Goal: Register for event/course

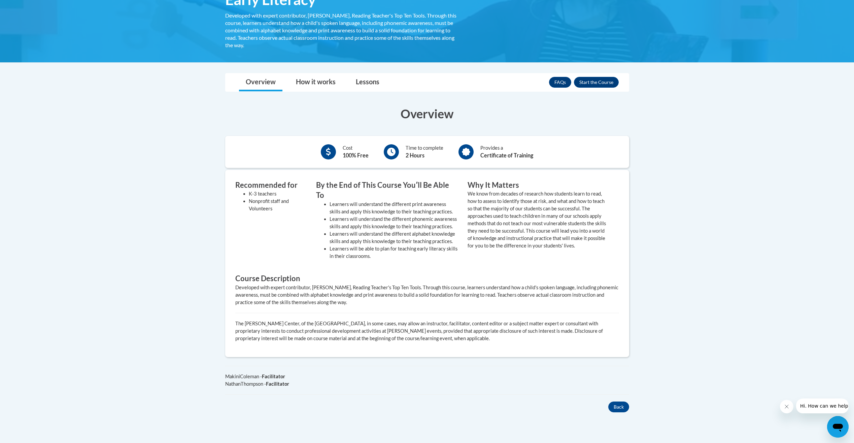
scroll to position [135, 0]
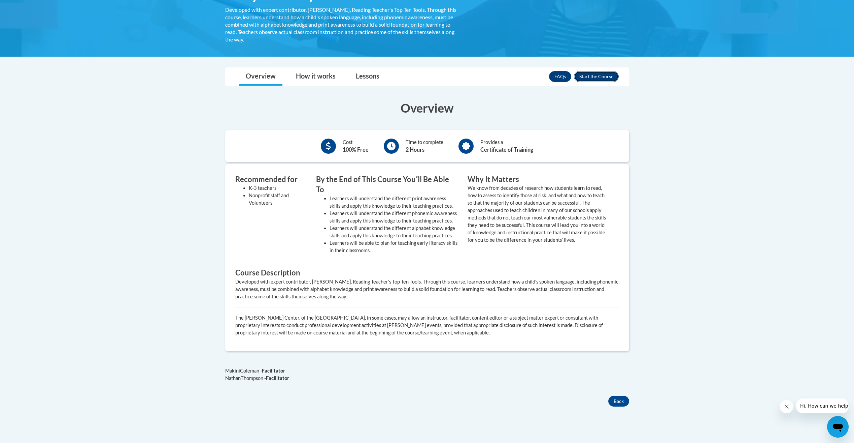
click at [597, 79] on button "Enroll" at bounding box center [596, 76] width 45 height 11
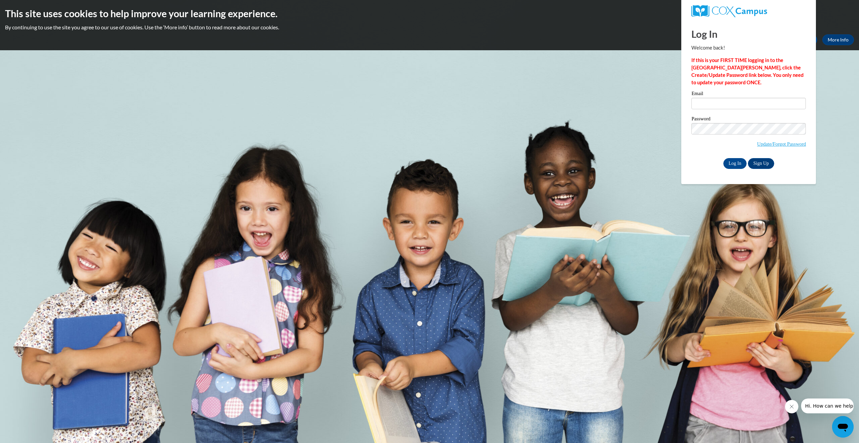
drag, startPoint x: 750, startPoint y: 111, endPoint x: 752, endPoint y: 104, distance: 7.5
click at [750, 110] on div "Email" at bounding box center [749, 102] width 115 height 23
click at [752, 104] on input "Email" at bounding box center [749, 103] width 115 height 11
type input "ngreen59@students.kennesaw.edu"
click at [770, 164] on link "Sign Up" at bounding box center [761, 163] width 26 height 11
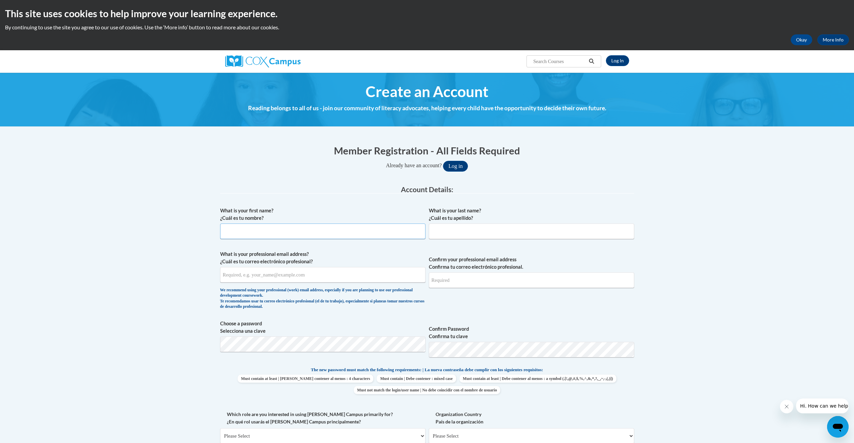
click at [275, 233] on input "What is your first name? ¿Cuál es tu nombre?" at bounding box center [322, 230] width 205 height 15
type input "Noah"
click at [445, 234] on input "What is your last name? ¿Cuál es tu apellido?" at bounding box center [531, 230] width 205 height 15
type input "Greene"
click at [319, 277] on input "What is your professional email address? ¿Cuál es tu correo electrónico profesi…" at bounding box center [322, 274] width 205 height 15
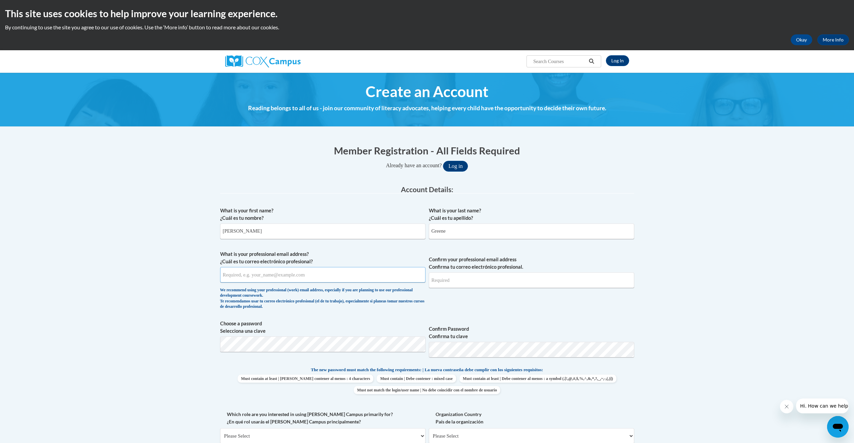
type input "ngreen59@students.kennesaw.edu"
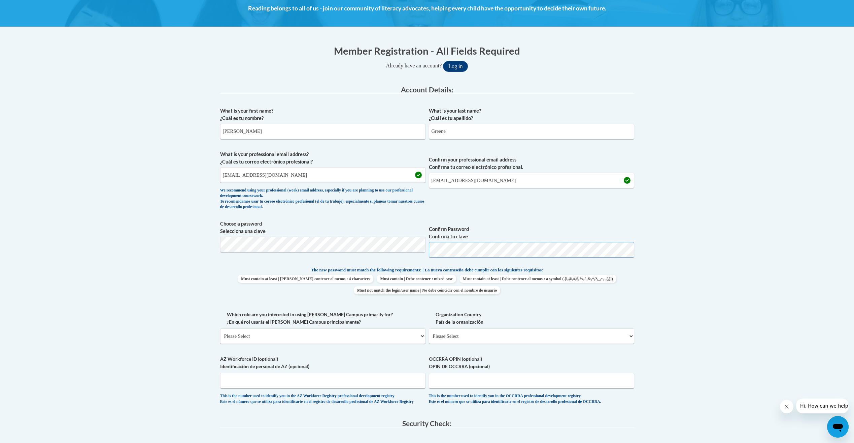
scroll to position [101, 0]
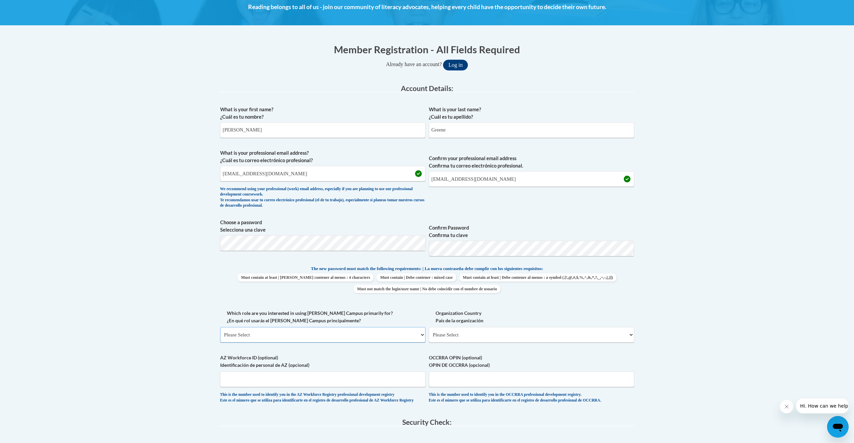
click at [266, 333] on select "Please Select College/University | Colegio/Universidad Community/Nonprofit Part…" at bounding box center [322, 334] width 205 height 15
select select "5a18ea06-2b54-4451-96f2-d152daf9eac5"
click at [220, 327] on select "Please Select College/University | Colegio/Universidad Community/Nonprofit Part…" at bounding box center [322, 334] width 205 height 15
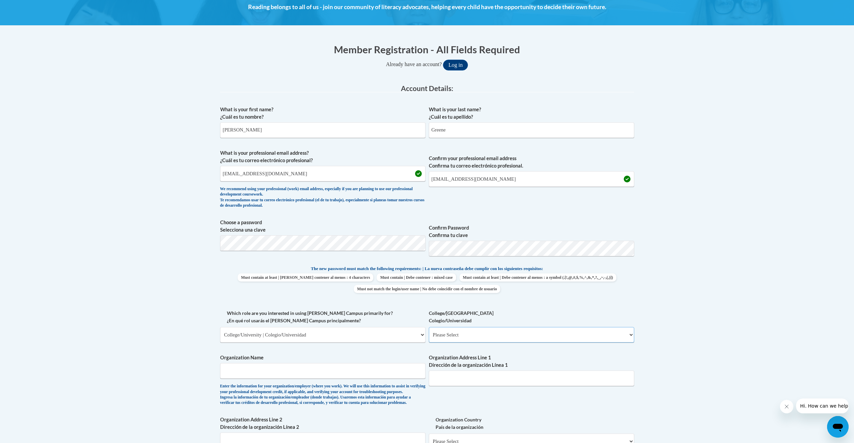
click at [457, 338] on select "Please Select College/University Staff | Empleado universitario College/Univers…" at bounding box center [531, 334] width 205 height 15
select select "99b32b07-cffc-426c-8bf6-0cd77760d84b"
click at [429, 327] on select "Please Select College/University Staff | Empleado universitario College/Univers…" at bounding box center [531, 334] width 205 height 15
click at [286, 374] on input "Organization Name" at bounding box center [322, 370] width 205 height 15
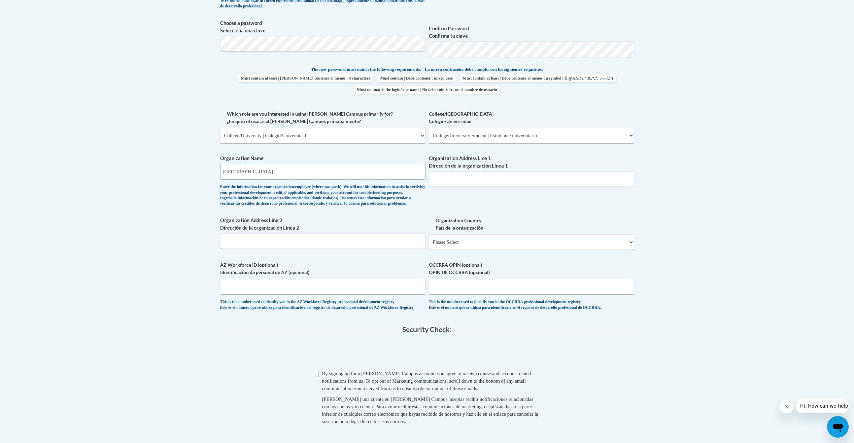
scroll to position [303, 0]
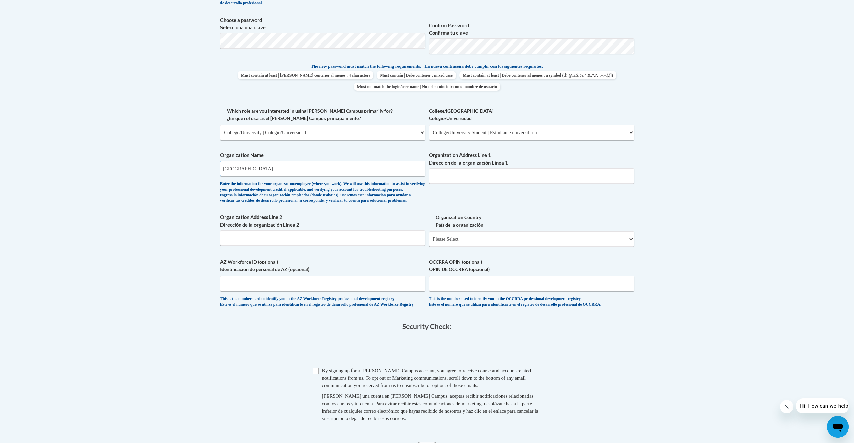
type input "Kennesaw State University"
click at [455, 247] on select "Please Select United States | Estados Unidos Outside of the United States | Fue…" at bounding box center [531, 238] width 205 height 15
select select "ad49bcad-a171-4b2e-b99c-48b446064914"
click at [429, 242] on select "Please Select United States | Estados Unidos Outside of the United States | Fue…" at bounding box center [531, 238] width 205 height 15
select select
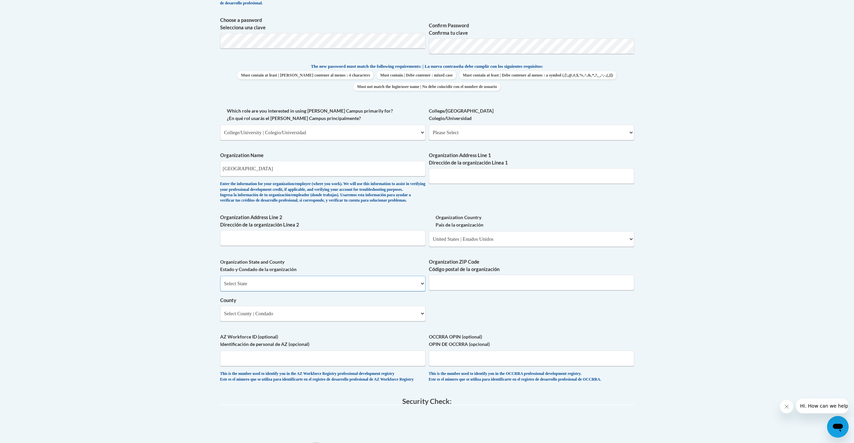
click at [314, 291] on select "Select State Alabama Alaska Arizona Arkansas California Colorado Connecticut De…" at bounding box center [322, 282] width 205 height 15
select select "Georgia"
click at [220, 287] on select "Select State Alabama Alaska Arizona Arkansas California Colorado Connecticut De…" at bounding box center [322, 282] width 205 height 15
click at [264, 321] on select "Select County Appling Atkinson Bacon Baker Baldwin Banks Barrow Bartow Ben Hill…" at bounding box center [322, 312] width 205 height 15
select select "Cobb"
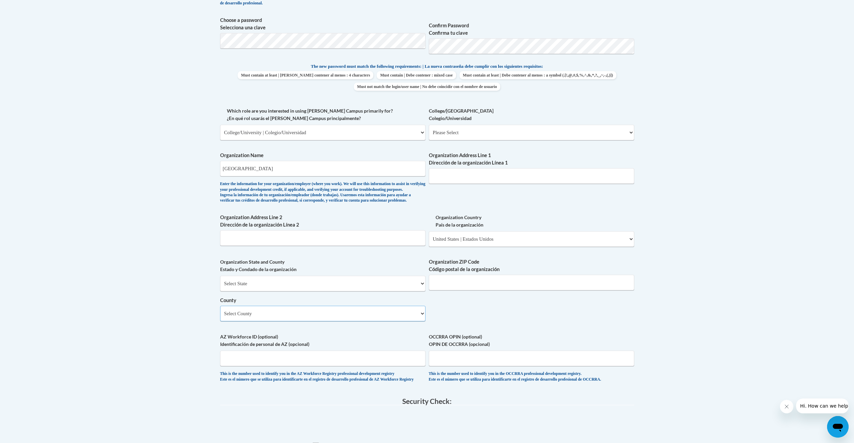
click at [220, 317] on select "Select County Appling Atkinson Bacon Baker Baldwin Banks Barrow Bartow Ben Hill…" at bounding box center [322, 312] width 205 height 15
click at [481, 290] on input "Organization ZIP Code Código postal de la organización" at bounding box center [531, 281] width 205 height 15
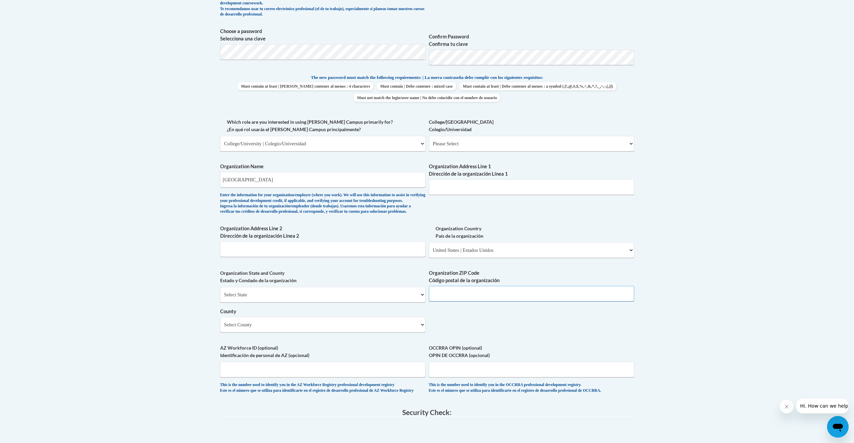
scroll to position [269, 0]
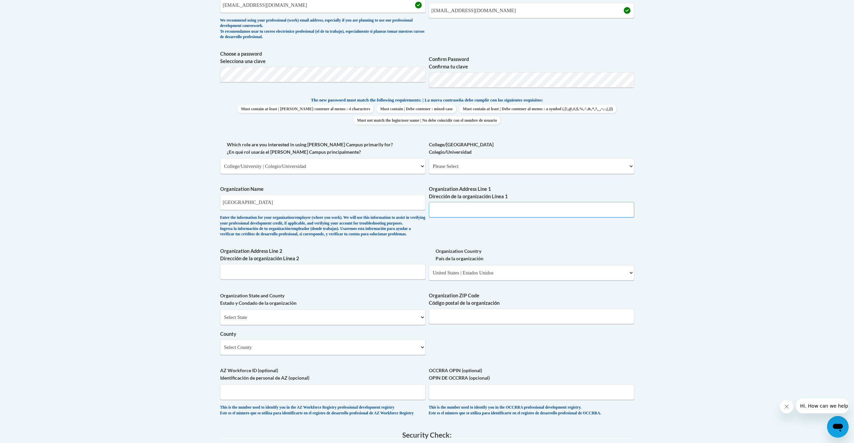
drag, startPoint x: 477, startPoint y: 215, endPoint x: 473, endPoint y: 217, distance: 4.7
click at [477, 214] on input "Organization Address Line 1 Dirección de la organización Línea 1" at bounding box center [531, 209] width 205 height 15
type input "1000 Chastain Rd NW, Kennesaw, Ga"
click at [468, 323] on input "Organization ZIP Code Código postal de la organización" at bounding box center [531, 315] width 205 height 15
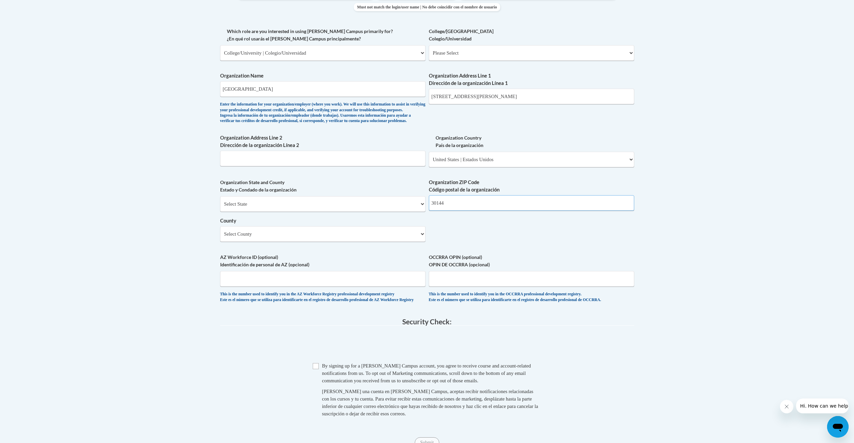
scroll to position [404, 0]
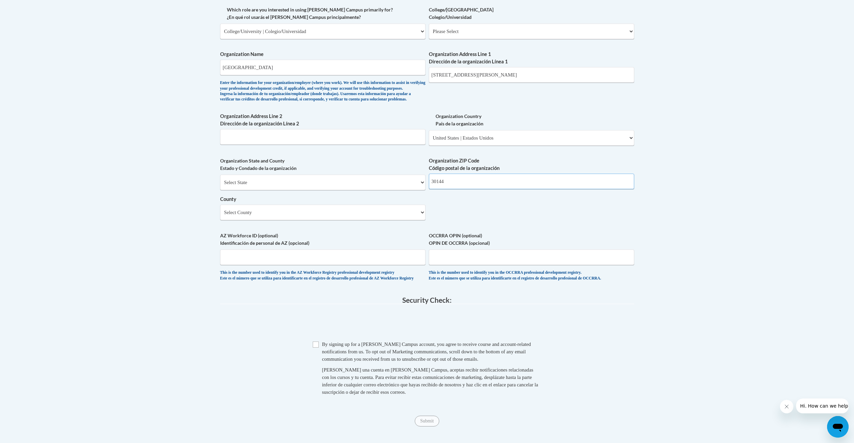
type input "30144"
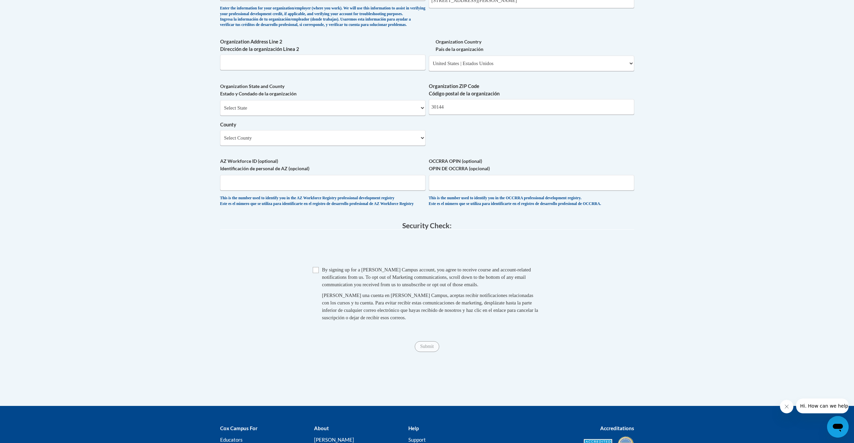
scroll to position [505, 0]
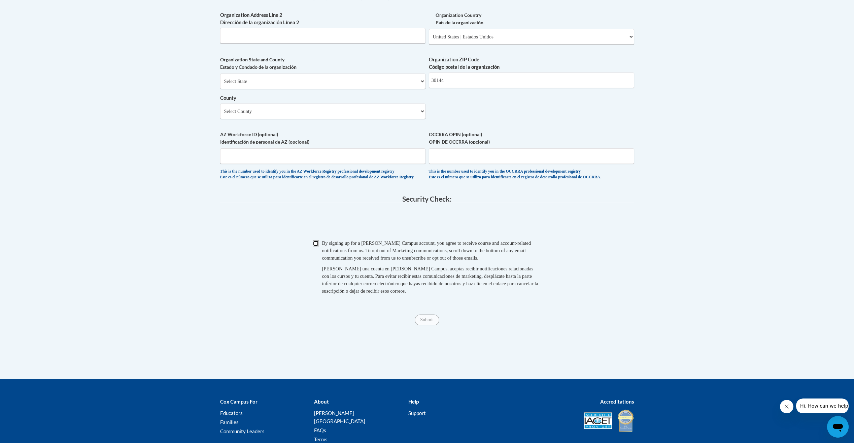
click at [318, 246] on input "Checkbox" at bounding box center [316, 243] width 6 height 6
checkbox input "true"
click at [430, 325] on input "Submit" at bounding box center [427, 319] width 24 height 11
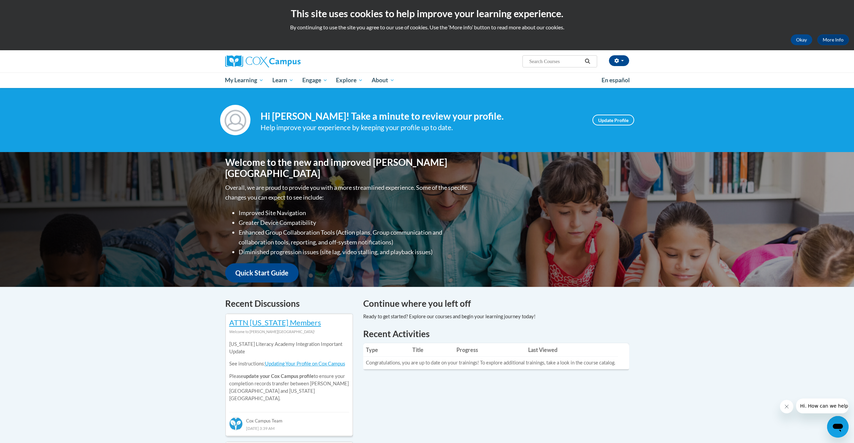
click at [835, 208] on div "Welcome to the new and improved Cox Campus Overall, we are proud to provide you…" at bounding box center [427, 219] width 854 height 135
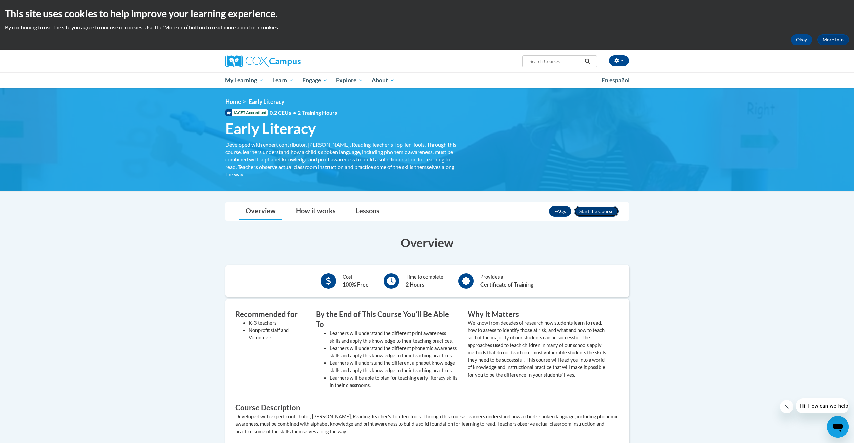
click at [610, 214] on button "Enroll" at bounding box center [596, 211] width 45 height 11
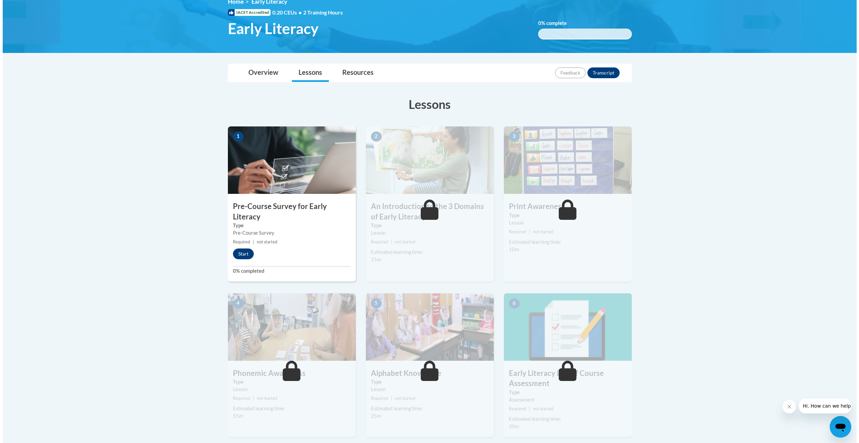
scroll to position [101, 0]
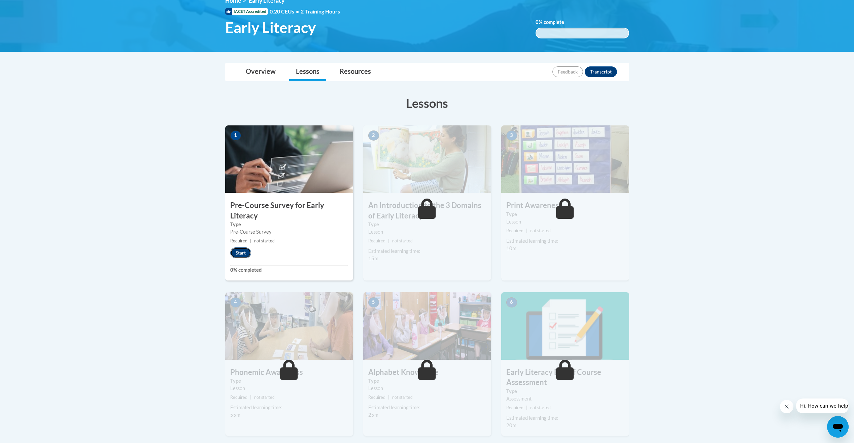
click at [240, 254] on button "Start" at bounding box center [240, 252] width 21 height 11
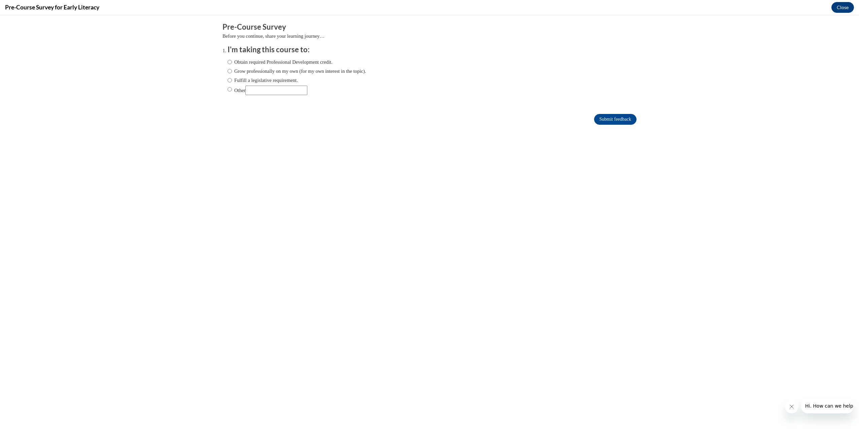
scroll to position [0, 0]
click at [295, 61] on label "Obtain required Professional Development credit." at bounding box center [280, 61] width 105 height 7
click at [232, 61] on input "Obtain required Professional Development credit." at bounding box center [230, 61] width 4 height 7
radio input "true"
click at [594, 121] on input "Submit feedback" at bounding box center [615, 119] width 42 height 11
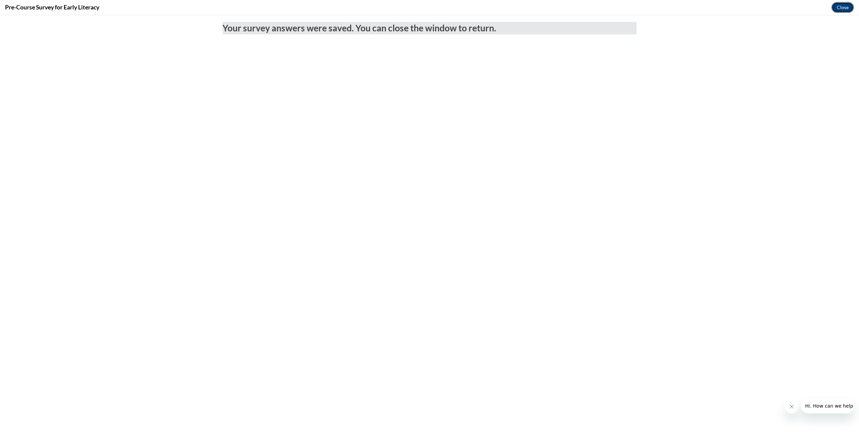
drag, startPoint x: 844, startPoint y: 7, endPoint x: 837, endPoint y: 29, distance: 23.1
click at [844, 7] on button "Close" at bounding box center [843, 7] width 23 height 11
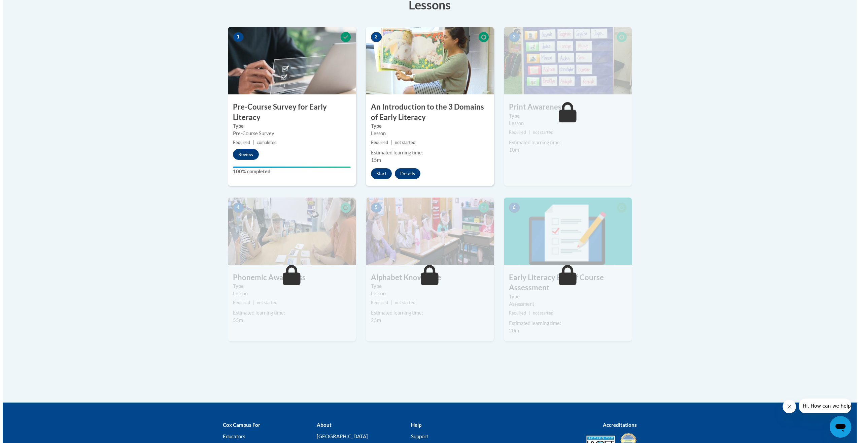
scroll to position [202, 0]
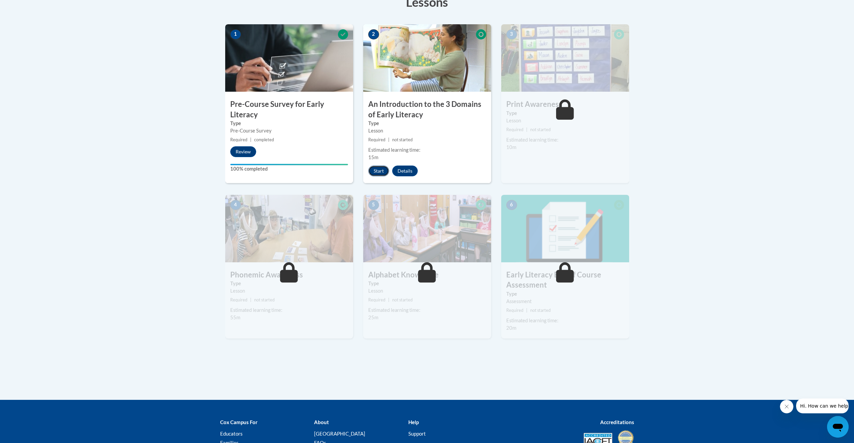
click at [380, 171] on button "Start" at bounding box center [378, 170] width 21 height 11
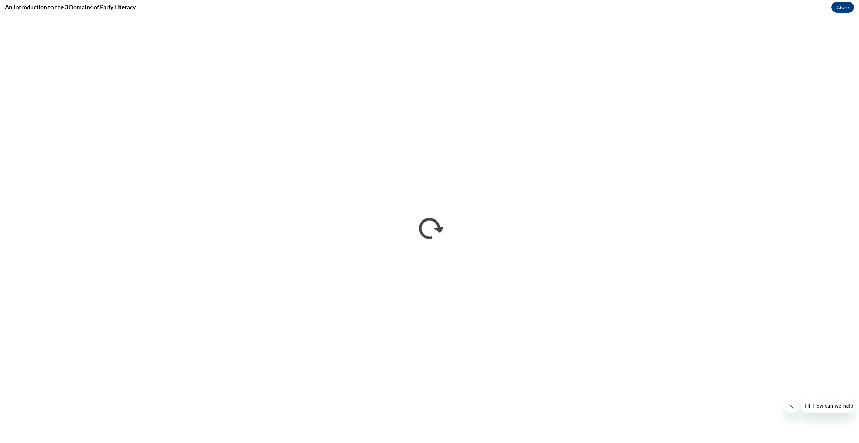
scroll to position [0, 0]
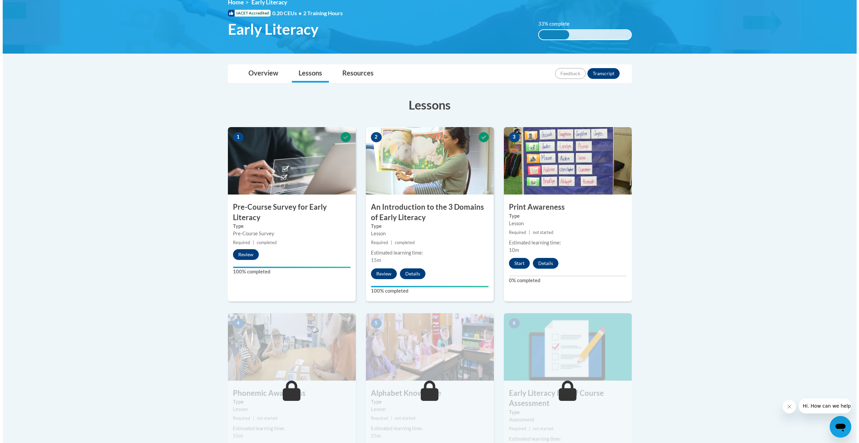
scroll to position [101, 0]
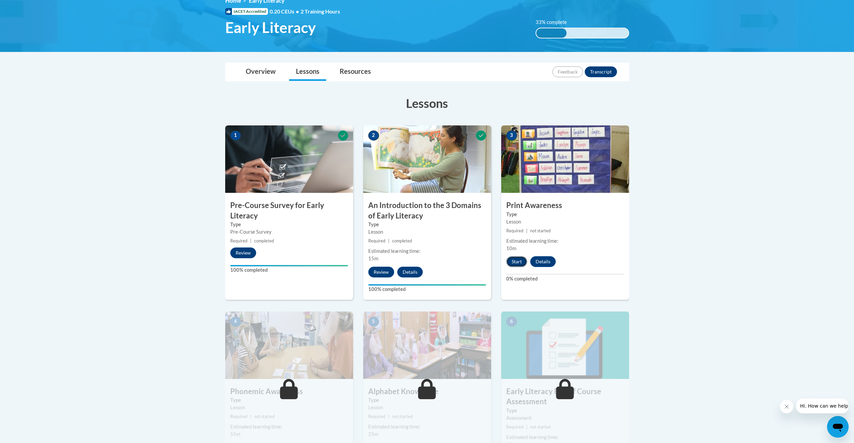
click at [519, 265] on button "Start" at bounding box center [517, 261] width 21 height 11
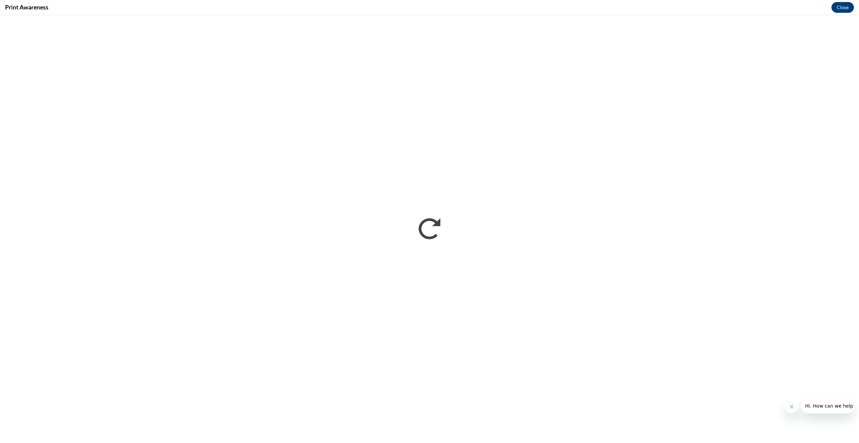
scroll to position [0, 0]
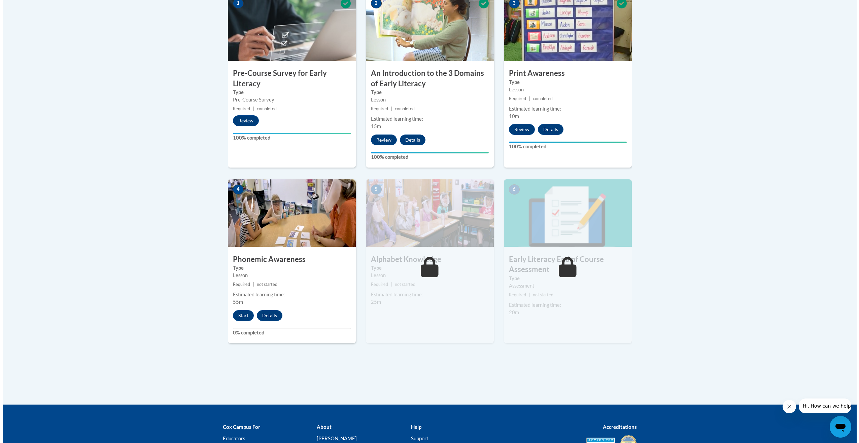
scroll to position [236, 0]
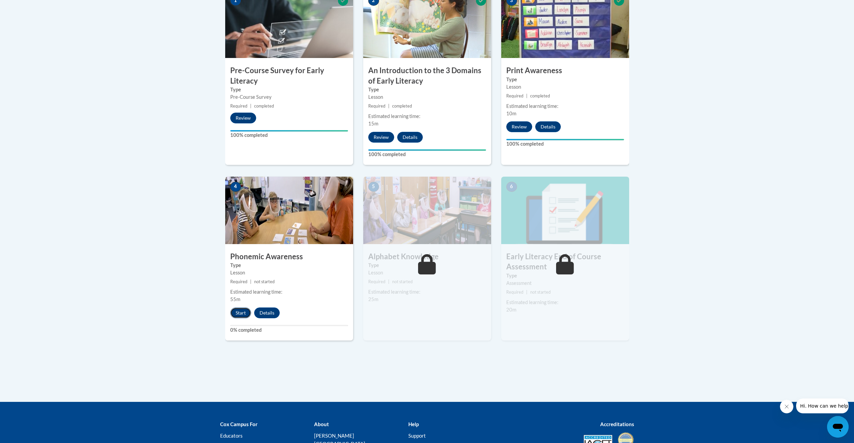
click at [233, 314] on button "Start" at bounding box center [240, 312] width 21 height 11
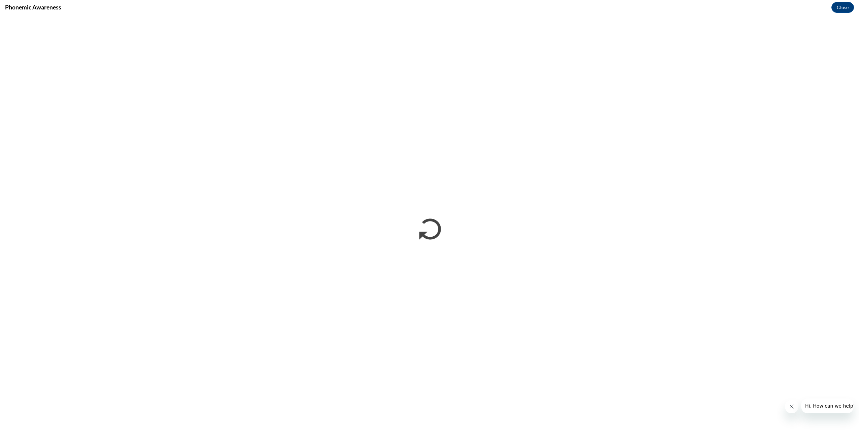
scroll to position [0, 0]
drag, startPoint x: 789, startPoint y: 406, endPoint x: 1570, endPoint y: 799, distance: 874.5
click at [789, 406] on icon "Close message from company" at bounding box center [791, 405] width 5 height 5
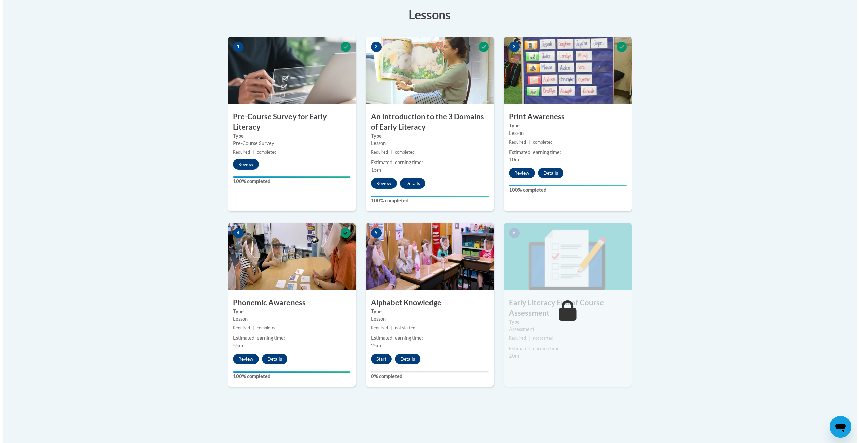
scroll to position [202, 0]
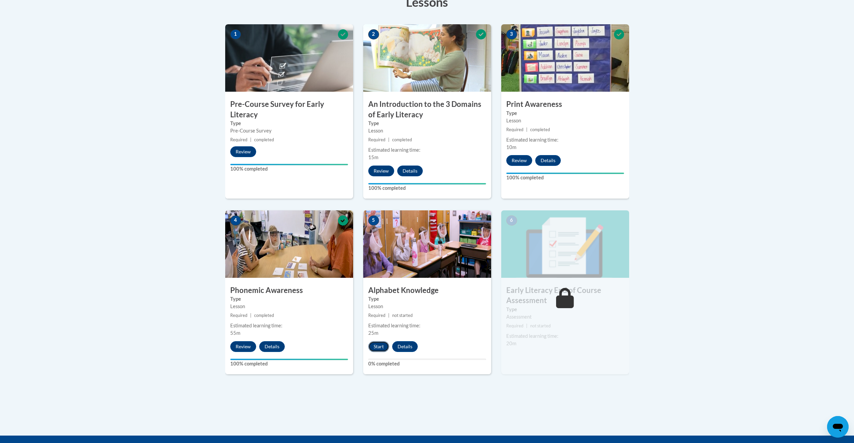
click at [373, 346] on button "Start" at bounding box center [378, 346] width 21 height 11
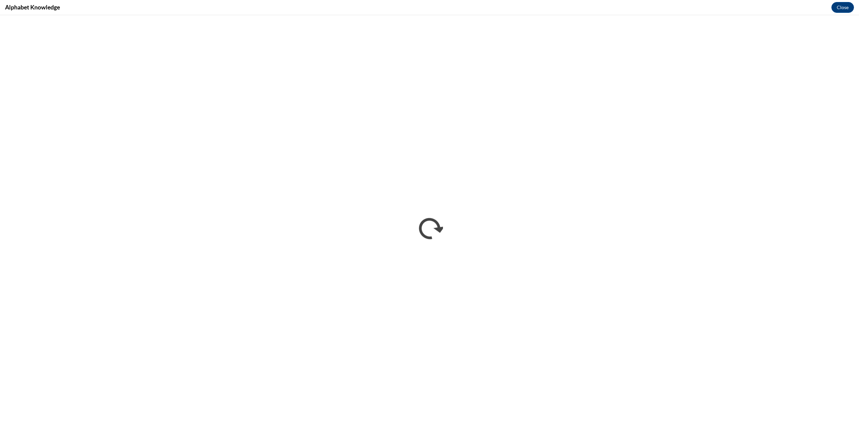
scroll to position [0, 0]
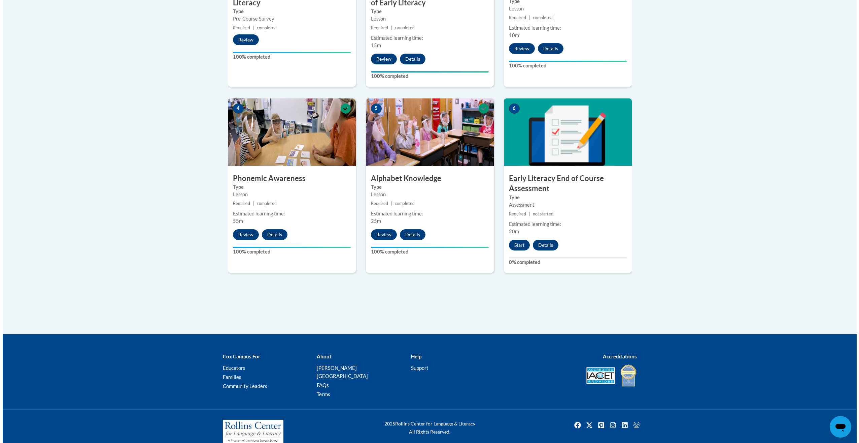
scroll to position [316, 0]
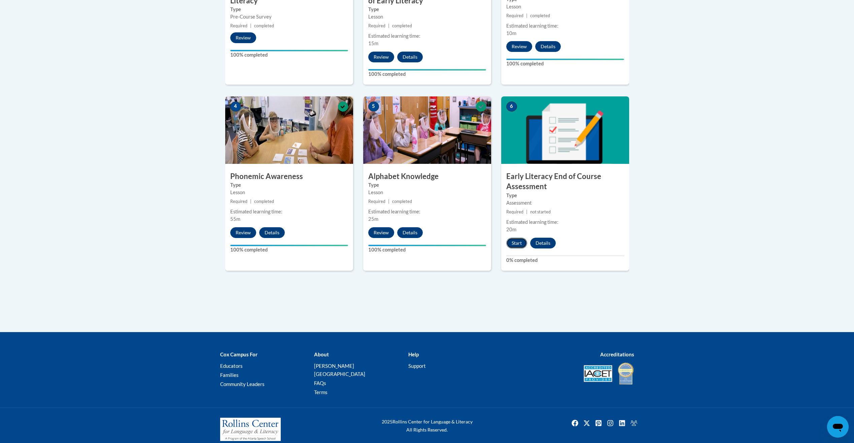
click at [516, 243] on button "Start" at bounding box center [517, 242] width 21 height 11
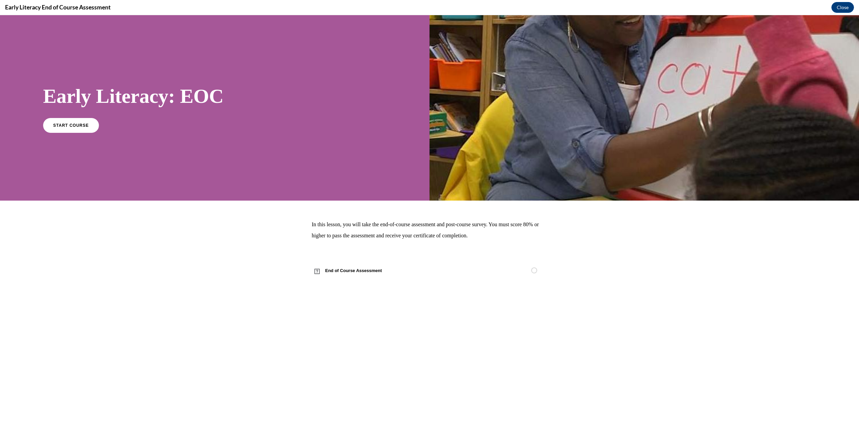
scroll to position [0, 0]
click at [439, 266] on link "End of Course Assessment" at bounding box center [430, 270] width 236 height 19
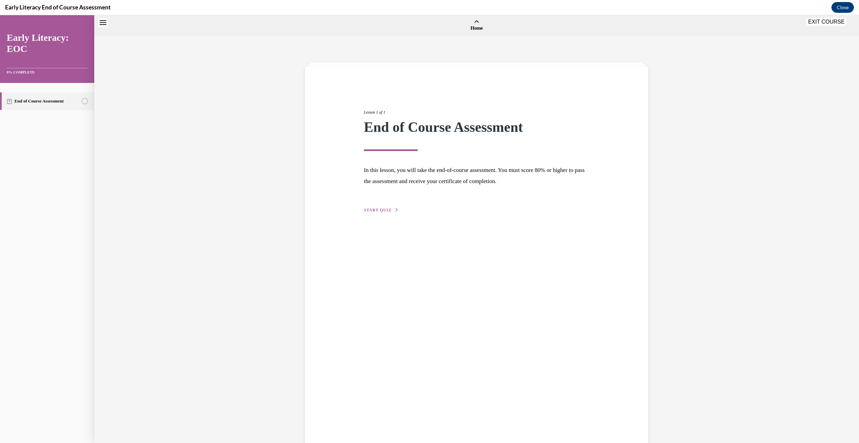
scroll to position [21, 0]
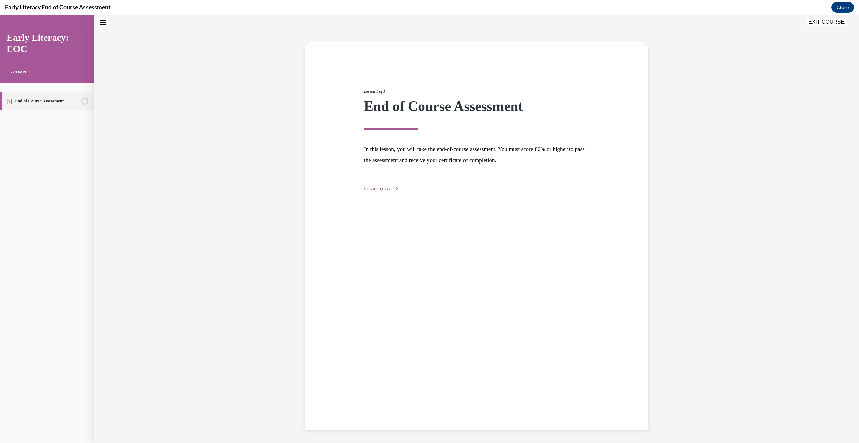
click at [378, 190] on span "START QUIZ" at bounding box center [378, 189] width 28 height 5
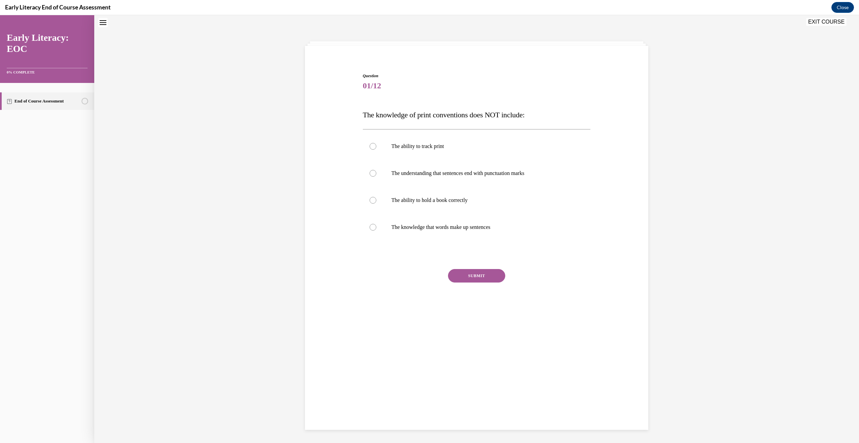
click at [364, 118] on span "The knowledge of print conventions does NOT include:" at bounding box center [444, 114] width 162 height 8
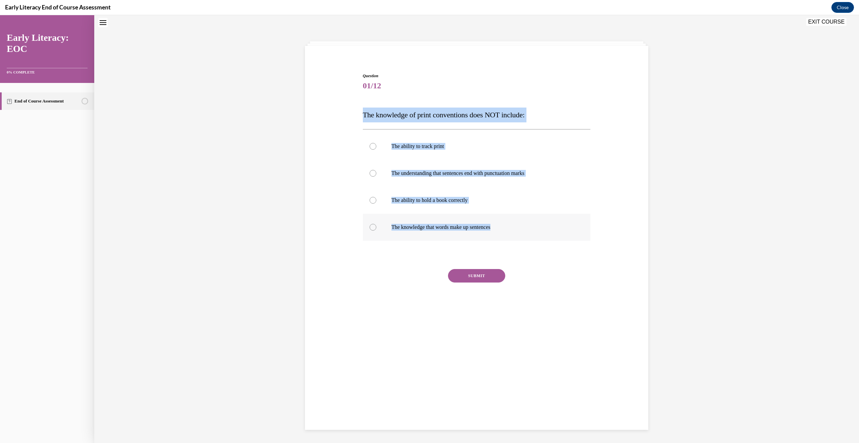
drag, startPoint x: 364, startPoint y: 118, endPoint x: 490, endPoint y: 226, distance: 165.5
click at [490, 226] on div "Question 01/12 The knowledge of print conventions does NOT include: The ability…" at bounding box center [477, 198] width 228 height 251
copy div "The knowledge of print conventions does NOT include: The ability to track print…"
click at [422, 148] on p "The ability to track print" at bounding box center [483, 146] width 183 height 7
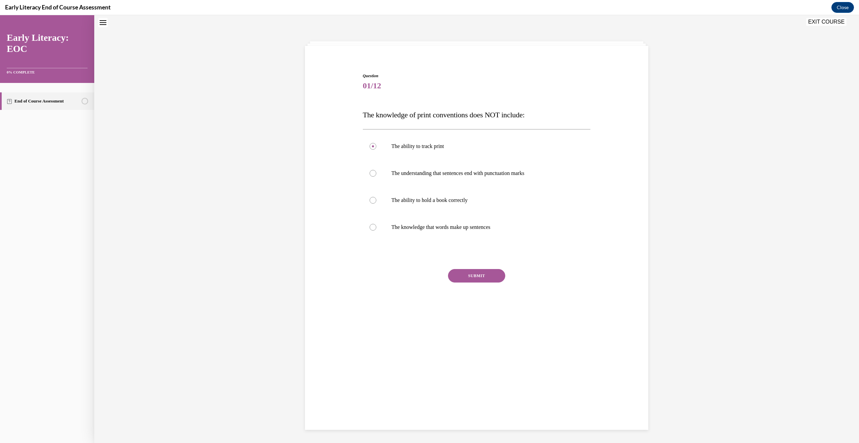
click at [490, 276] on button "SUBMIT" at bounding box center [476, 275] width 57 height 13
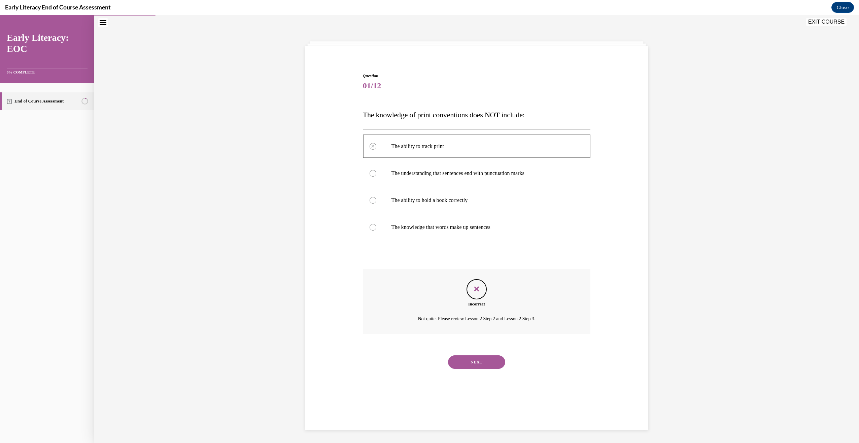
scroll to position [21, 0]
click at [415, 198] on p "The ability to hold a book correctly" at bounding box center [483, 199] width 183 height 7
click at [370, 200] on div at bounding box center [373, 199] width 7 height 7
click at [482, 360] on button "NEXT" at bounding box center [476, 361] width 57 height 13
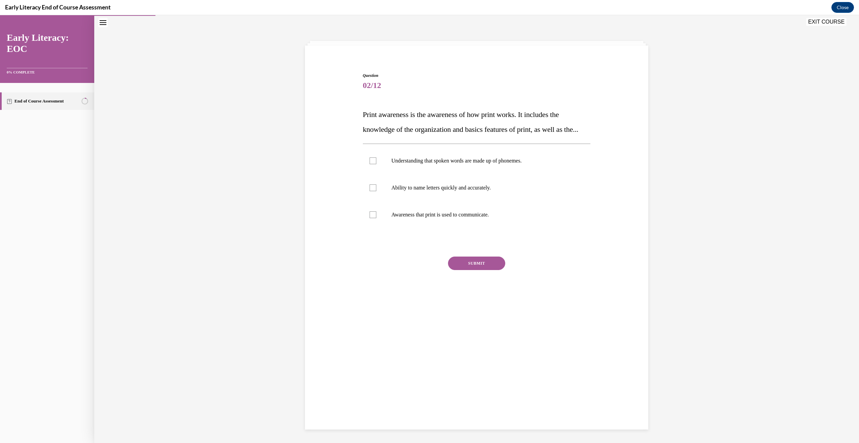
click at [368, 112] on span "Print awareness is the awareness of how print works. It includes the knowledge …" at bounding box center [471, 121] width 216 height 23
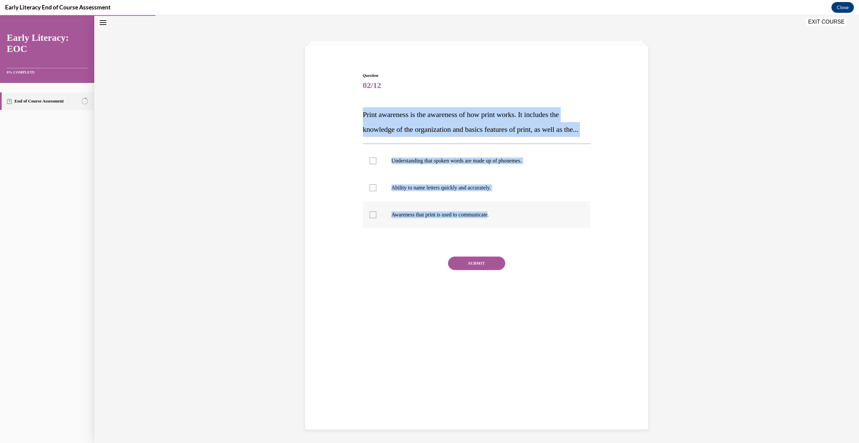
drag, startPoint x: 368, startPoint y: 112, endPoint x: 484, endPoint y: 227, distance: 162.9
click at [484, 227] on div "Question 02/12 Print awareness is the awareness of how print works. It includes…" at bounding box center [477, 191] width 228 height 239
copy div "Print awareness is the awareness of how print works. It includes the knowledge …"
click at [430, 218] on p "Awareness that print is used to communicate." at bounding box center [483, 214] width 183 height 7
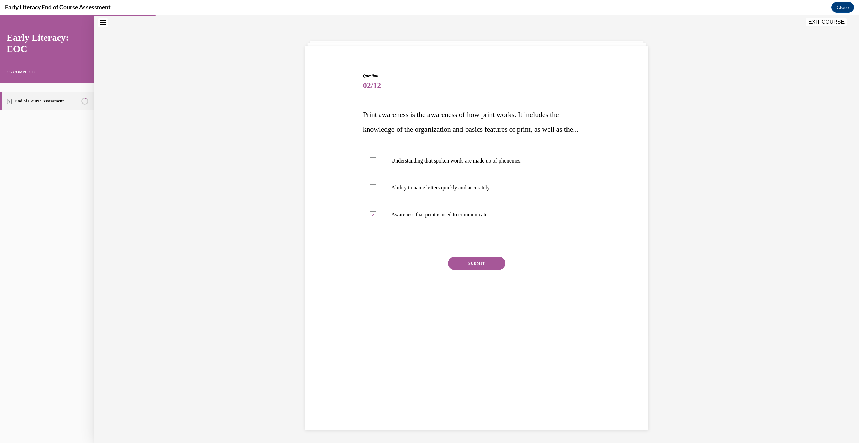
click at [471, 269] on div "Question 02/12 Print awareness is the awareness of how print works. It includes…" at bounding box center [477, 191] width 228 height 239
click at [472, 270] on button "SUBMIT" at bounding box center [476, 262] width 57 height 13
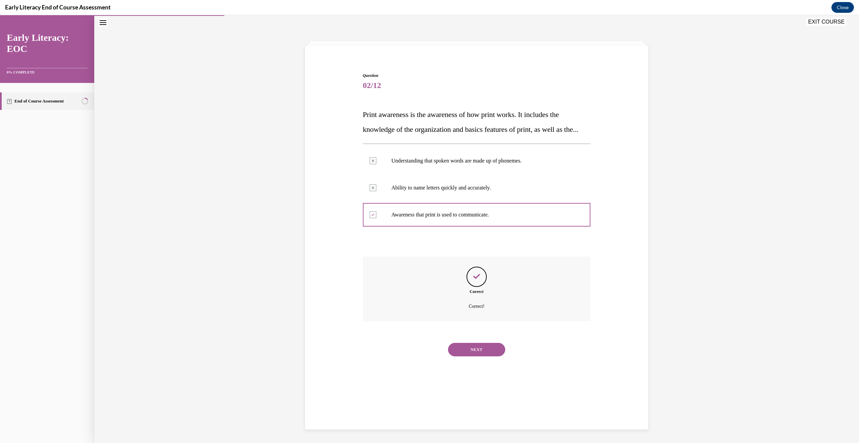
click at [487, 356] on button "NEXT" at bounding box center [476, 349] width 57 height 13
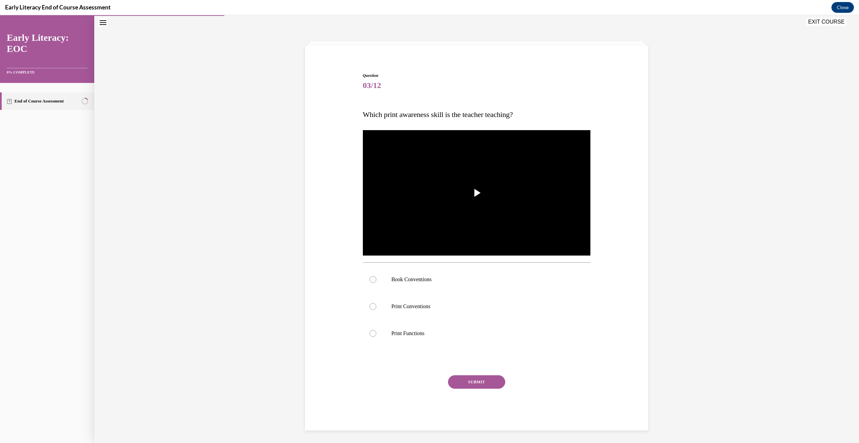
click at [371, 115] on span "Which print awareness skill is the teacher teaching?" at bounding box center [438, 114] width 150 height 8
drag, startPoint x: 371, startPoint y: 115, endPoint x: 522, endPoint y: 117, distance: 150.5
click at [513, 117] on span "Which print awareness skill is the teacher teaching?" at bounding box center [438, 114] width 150 height 8
drag, startPoint x: 522, startPoint y: 117, endPoint x: 515, endPoint y: 115, distance: 6.9
copy span "Which print awareness skill is the teacher teaching?"
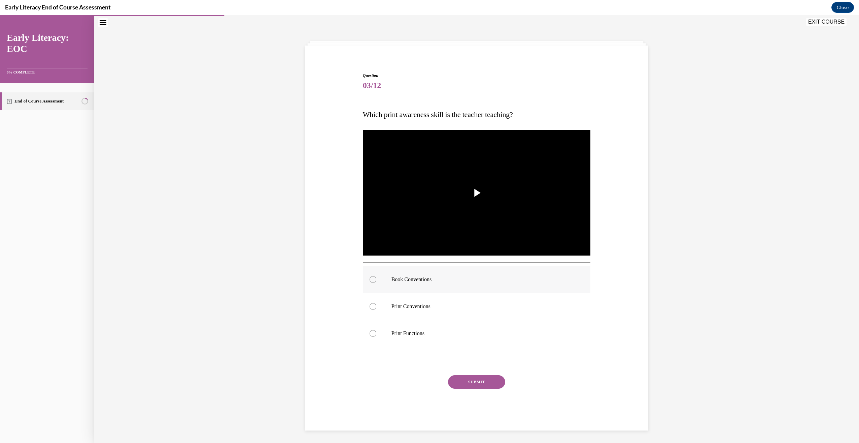
click at [395, 279] on p "Book Conventions" at bounding box center [483, 279] width 183 height 7
drag, startPoint x: 395, startPoint y: 279, endPoint x: 420, endPoint y: 333, distance: 59.7
click at [420, 333] on div "Book Conventions Print Conventions Print Functions" at bounding box center [477, 306] width 228 height 81
copy div "Book Conventions Print Conventions Print Functions"
click at [423, 306] on p "Print Conventions" at bounding box center [483, 306] width 183 height 7
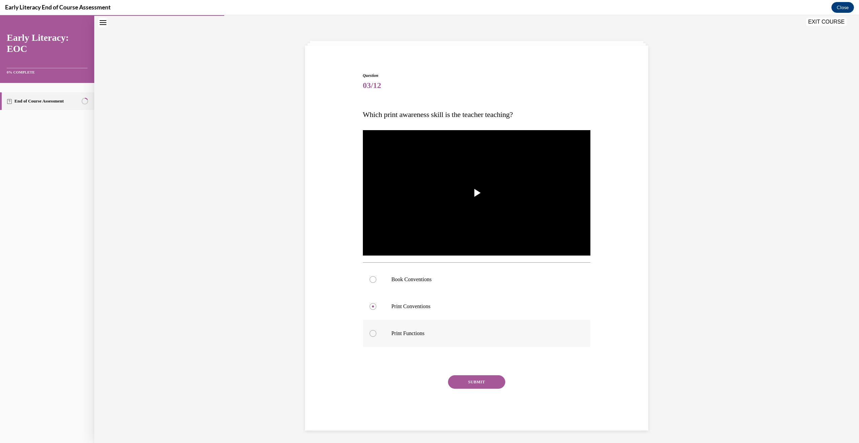
click at [411, 336] on div at bounding box center [477, 333] width 228 height 27
click at [480, 380] on button "SUBMIT" at bounding box center [476, 381] width 57 height 13
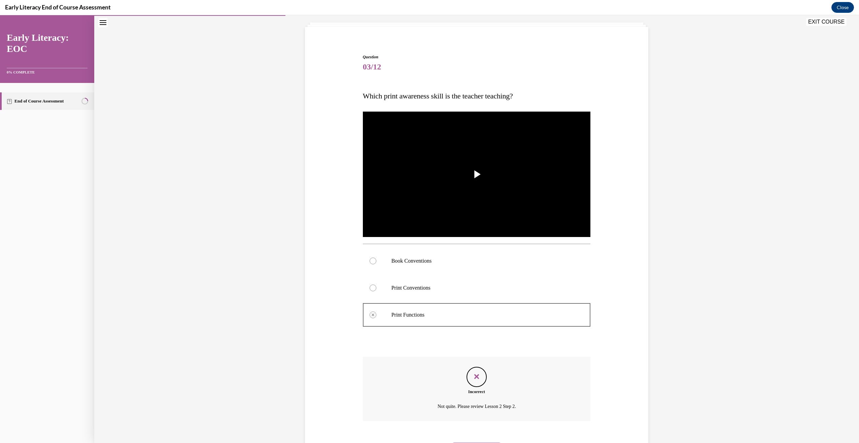
scroll to position [76, 0]
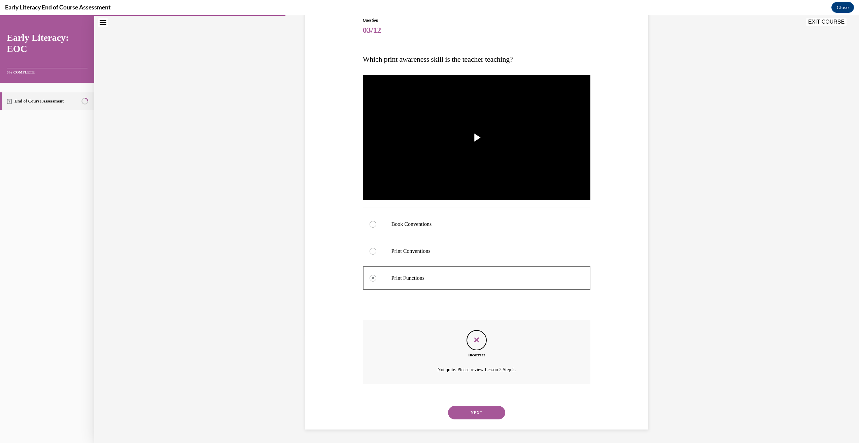
click at [486, 419] on button "NEXT" at bounding box center [476, 411] width 57 height 13
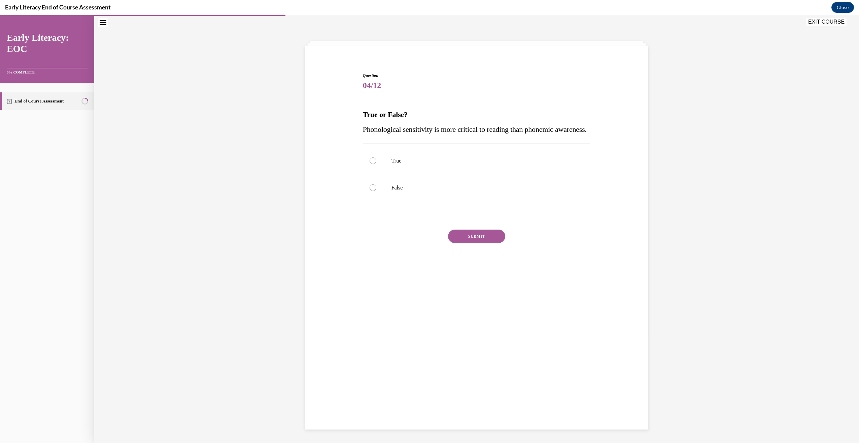
click at [365, 116] on strong "True or False?" at bounding box center [385, 114] width 45 height 8
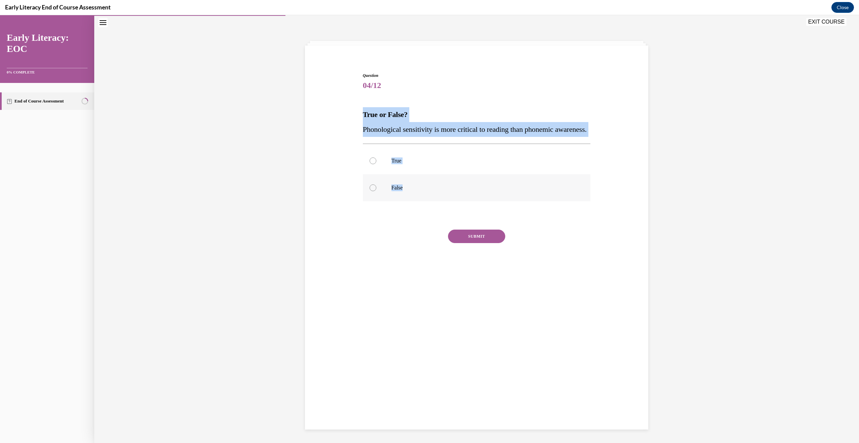
drag, startPoint x: 365, startPoint y: 116, endPoint x: 389, endPoint y: 204, distance: 91.6
click at [389, 204] on div "Question 04/12 True or False? Phonological sensitivity is more critical to read…" at bounding box center [477, 178] width 228 height 212
drag, startPoint x: 389, startPoint y: 204, endPoint x: 395, endPoint y: 202, distance: 6.6
copy div "True or False? Phonological sensitivity is more critical to reading than phonem…"
click at [413, 199] on div at bounding box center [477, 187] width 228 height 27
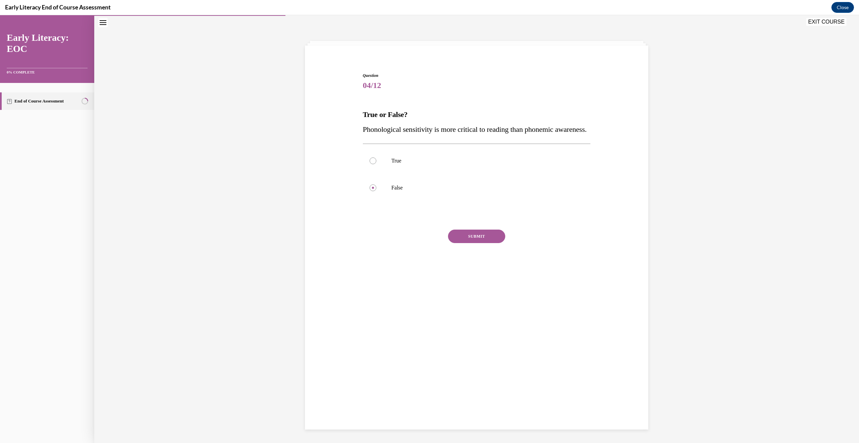
click at [463, 243] on button "SUBMIT" at bounding box center [476, 235] width 57 height 13
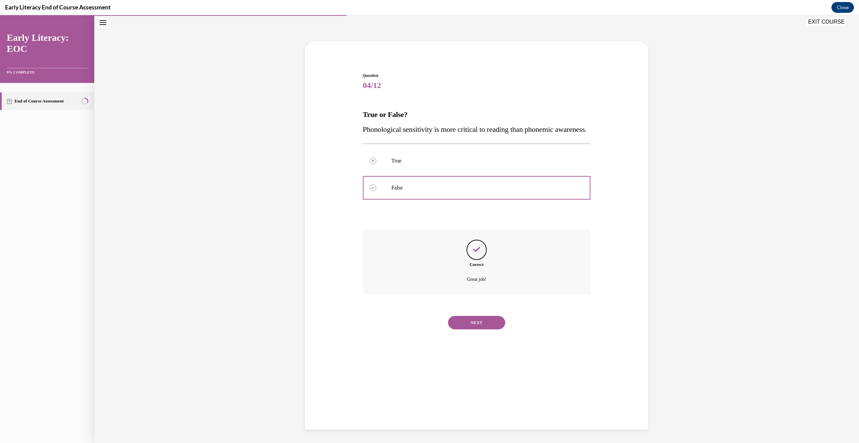
click at [495, 329] on button "NEXT" at bounding box center [476, 322] width 57 height 13
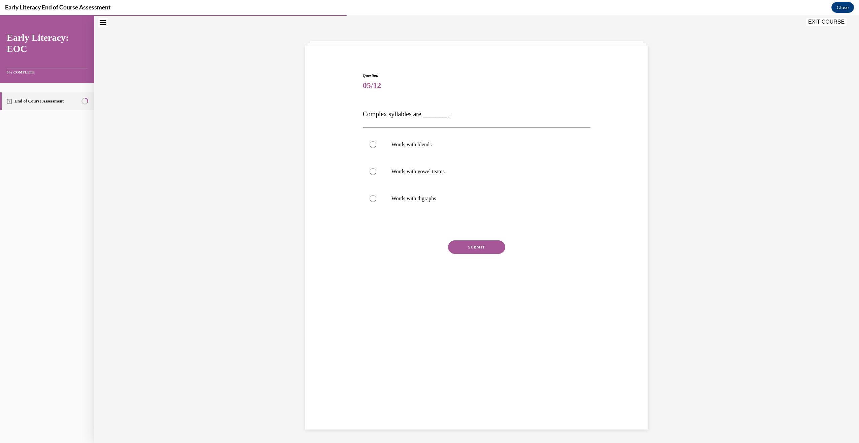
click at [374, 113] on span "Complex syllables are ________." at bounding box center [407, 113] width 88 height 7
drag, startPoint x: 374, startPoint y: 113, endPoint x: 429, endPoint y: 198, distance: 101.3
click at [429, 198] on div "Question 05/12 Complex syllables are ________. Words with blends Words with vow…" at bounding box center [477, 183] width 228 height 223
copy div "Complex syllables are ________. Words with blends Words with vowel teams Words …"
click at [412, 145] on p "Words with blends" at bounding box center [483, 144] width 183 height 7
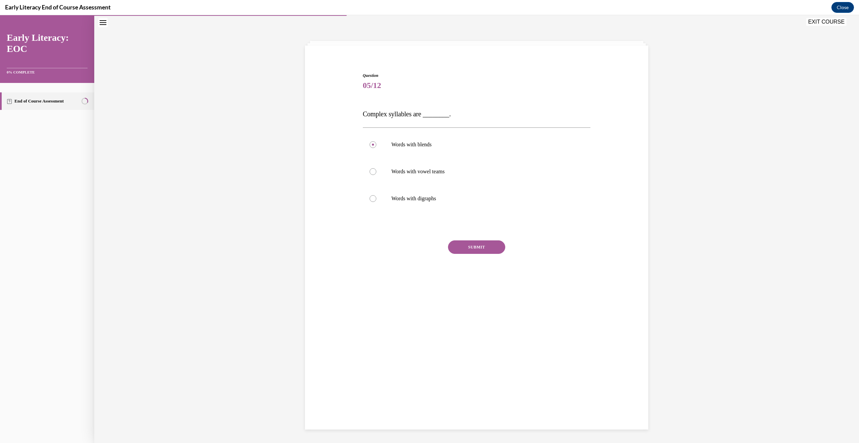
click at [497, 246] on button "SUBMIT" at bounding box center [476, 246] width 57 height 13
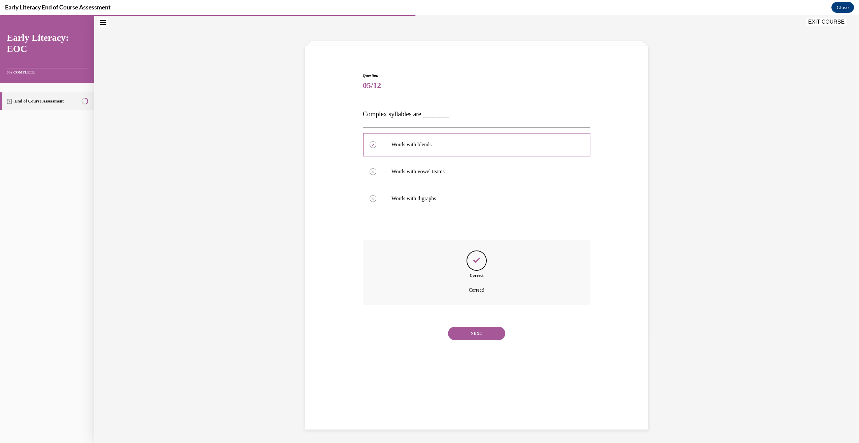
click at [501, 337] on button "NEXT" at bounding box center [476, 332] width 57 height 13
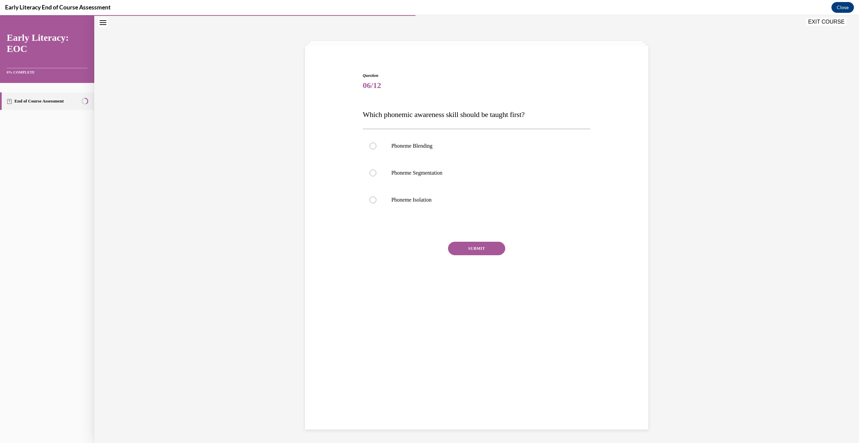
click at [370, 117] on span "Which phonemic awareness skill should be taught first?" at bounding box center [444, 114] width 162 height 8
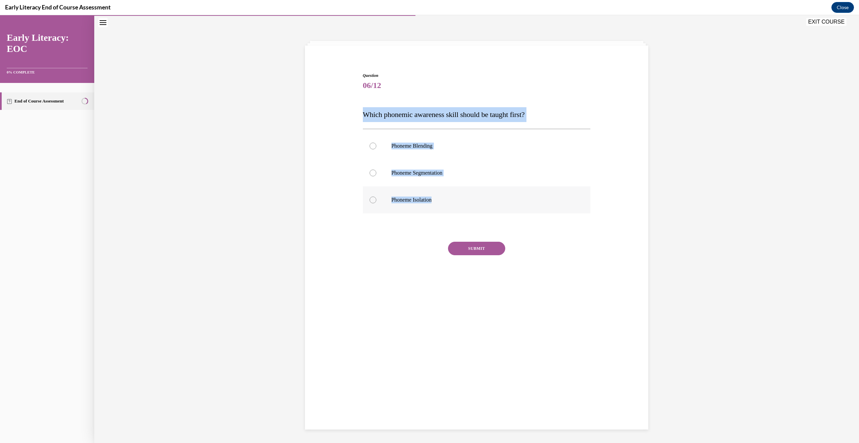
drag, startPoint x: 370, startPoint y: 117, endPoint x: 423, endPoint y: 201, distance: 99.1
click at [423, 201] on div "Question 06/12 Which phonemic awareness skill should be taught first? Phoneme B…" at bounding box center [477, 184] width 228 height 224
copy div "Which phonemic awareness skill should be taught first? Phoneme Blending Phoneme…"
click at [410, 204] on div at bounding box center [477, 199] width 228 height 27
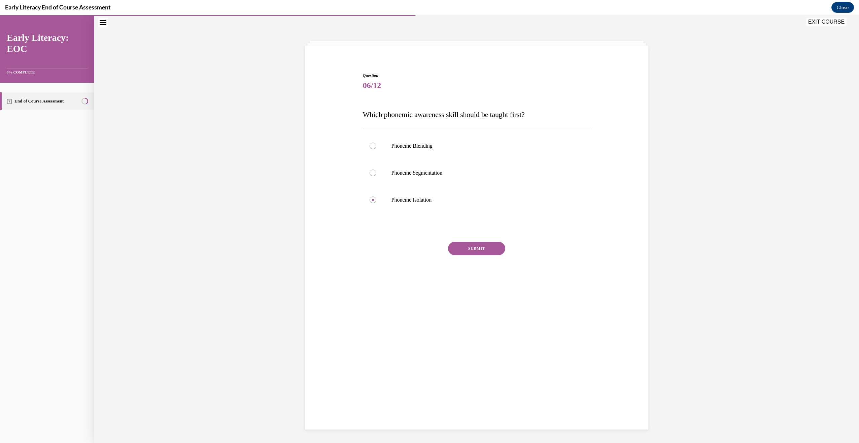
click at [466, 247] on button "SUBMIT" at bounding box center [476, 247] width 57 height 13
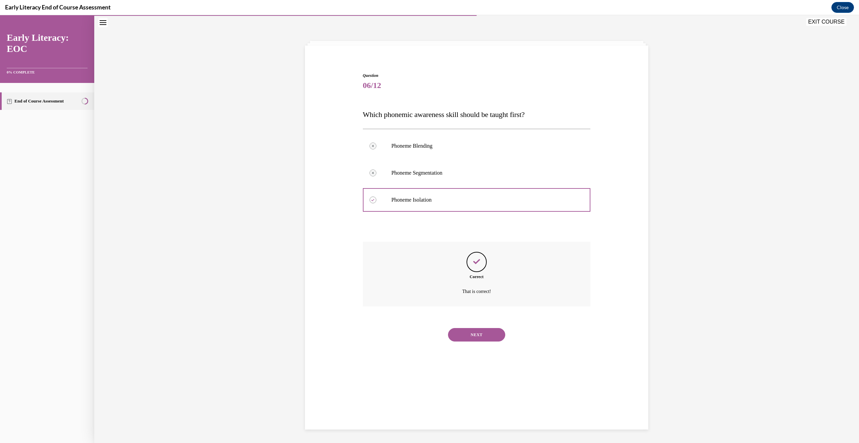
click at [487, 338] on button "NEXT" at bounding box center [476, 334] width 57 height 13
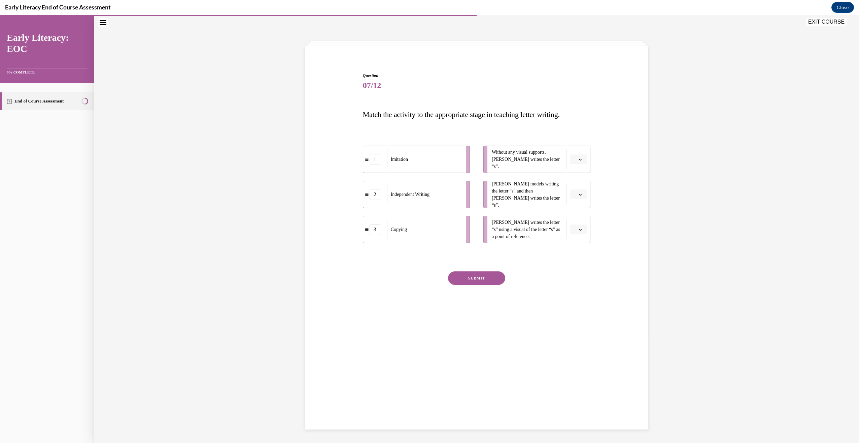
click at [371, 116] on span "Match the activity to the appropriate stage in teaching letter writing." at bounding box center [461, 114] width 197 height 8
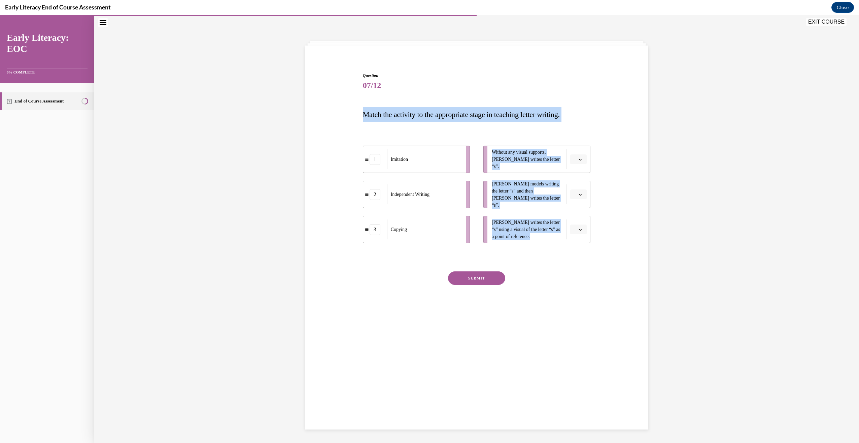
drag, startPoint x: 371, startPoint y: 116, endPoint x: 519, endPoint y: 238, distance: 192.8
click at [519, 238] on div "Question 07/12 Match the activity to the appropriate stage in teaching letter w…" at bounding box center [477, 199] width 228 height 254
drag, startPoint x: 519, startPoint y: 238, endPoint x: 501, endPoint y: 231, distance: 19.8
copy div "Match the activity to the appropriate stage in teaching letter writing. 1 Imita…"
click at [395, 161] on span "Imitation" at bounding box center [402, 159] width 17 height 7
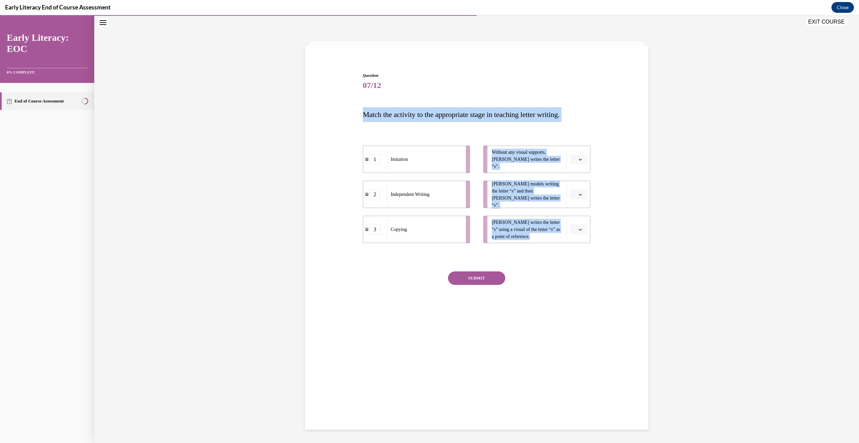
click at [370, 116] on span "Match the activity to the appropriate stage in teaching letter writing." at bounding box center [461, 114] width 197 height 8
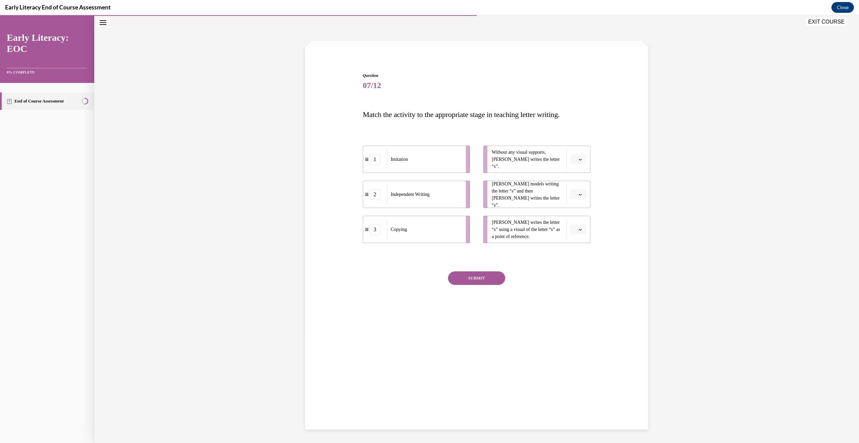
click at [580, 160] on icon "button" at bounding box center [580, 159] width 3 height 3
click at [580, 160] on icon "button" at bounding box center [580, 159] width 3 height 2
drag, startPoint x: 437, startPoint y: 203, endPoint x: 547, endPoint y: 167, distance: 115.0
click at [547, 167] on div "Independent Writing" at bounding box center [534, 159] width 74 height 20
drag, startPoint x: 399, startPoint y: 203, endPoint x: 507, endPoint y: 203, distance: 108.1
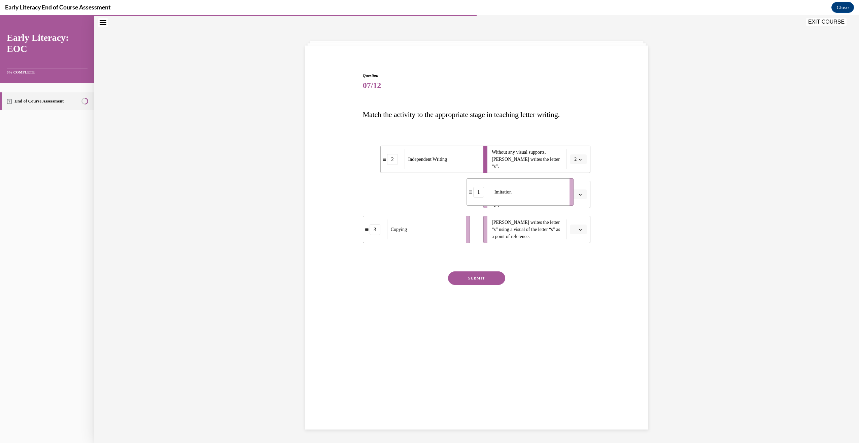
click at [507, 202] on div "Imitation" at bounding box center [528, 192] width 74 height 20
drag, startPoint x: 443, startPoint y: 228, endPoint x: 507, endPoint y: 240, distance: 65.9
click at [505, 232] on div "Copying" at bounding box center [487, 233] width 74 height 20
click at [475, 271] on button "SUBMIT" at bounding box center [476, 277] width 57 height 13
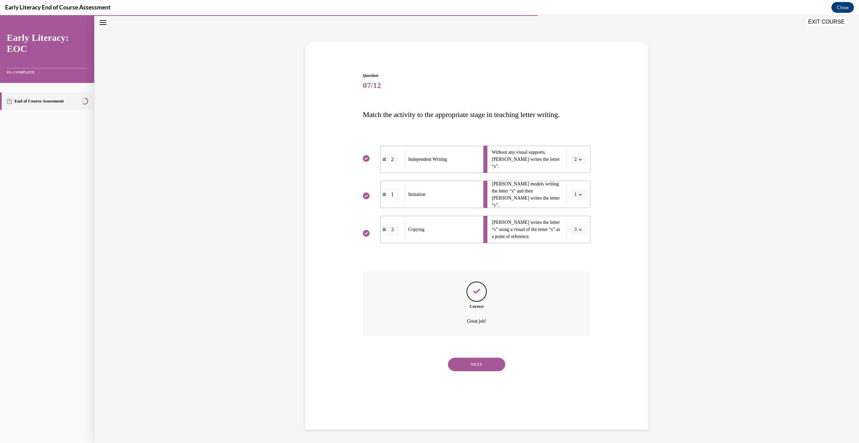
click at [483, 367] on button "NEXT" at bounding box center [476, 363] width 57 height 13
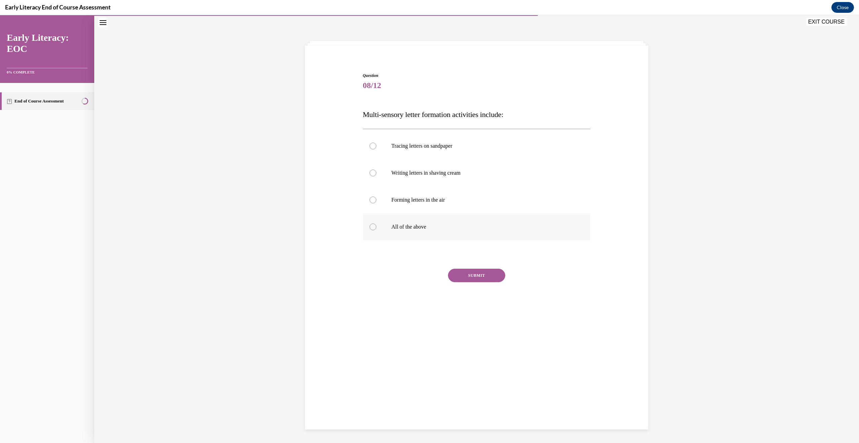
click at [455, 230] on p "All of the above" at bounding box center [483, 226] width 183 height 7
click at [474, 271] on button "SUBMIT" at bounding box center [476, 274] width 57 height 13
click at [483, 362] on button "NEXT" at bounding box center [476, 361] width 57 height 13
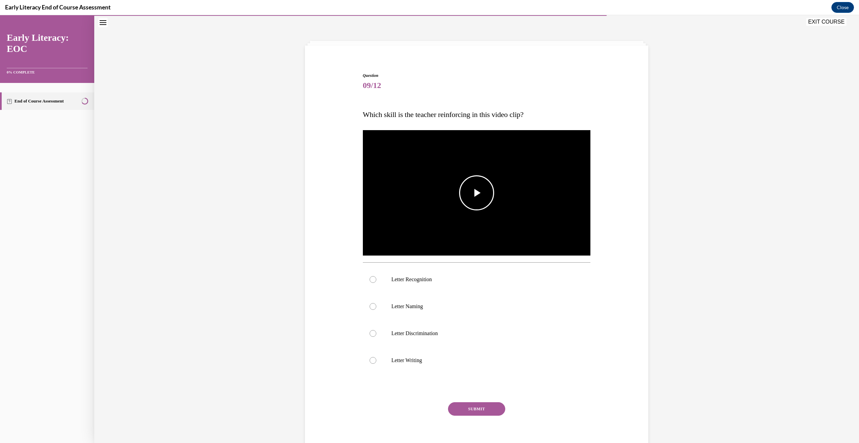
click at [477, 193] on span "Video player" at bounding box center [477, 193] width 0 height 0
drag, startPoint x: 496, startPoint y: 244, endPoint x: 384, endPoint y: 249, distance: 111.6
click at [386, 249] on div "Loaded : 100.00% 0:00 0:00" at bounding box center [449, 244] width 129 height 25
click at [481, 209] on video "Video player" at bounding box center [477, 193] width 228 height 128
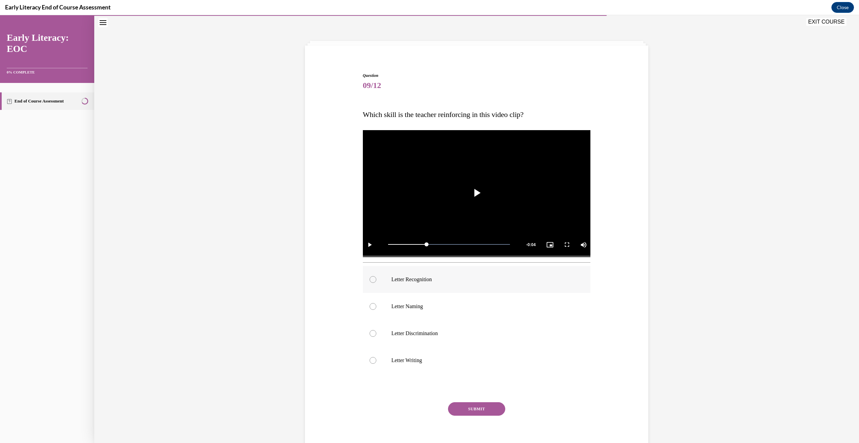
click at [459, 280] on p "Letter Recognition" at bounding box center [483, 279] width 183 height 7
click at [495, 412] on button "SUBMIT" at bounding box center [476, 408] width 57 height 13
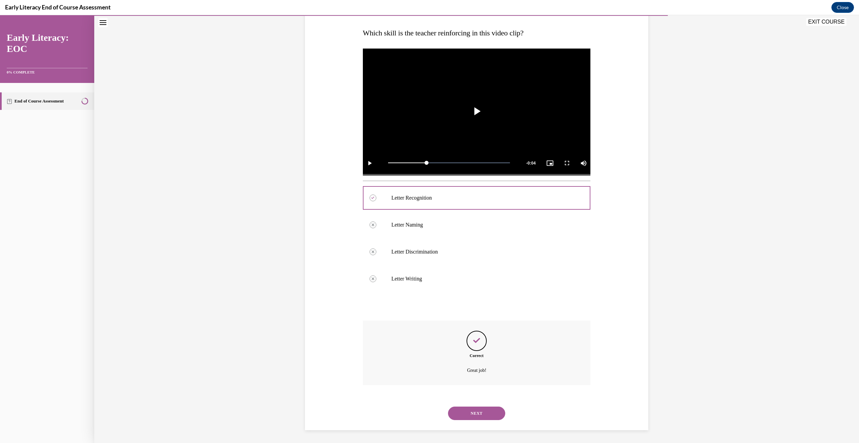
scroll to position [103, 0]
click at [486, 411] on button "NEXT" at bounding box center [476, 411] width 57 height 13
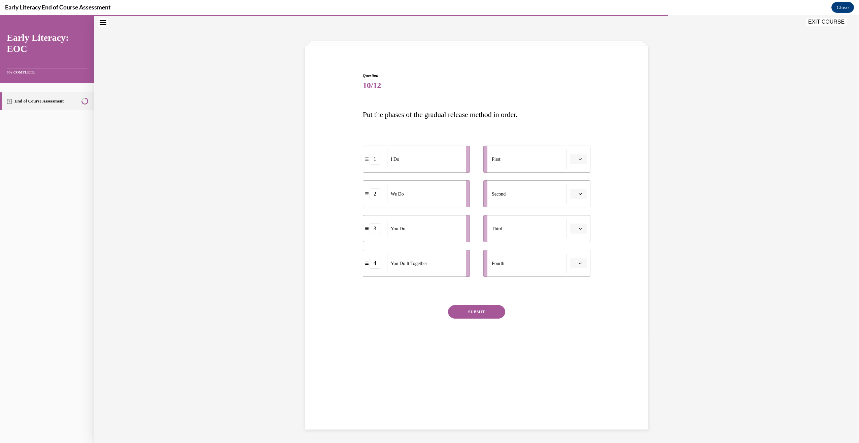
scroll to position [21, 0]
drag, startPoint x: 418, startPoint y: 164, endPoint x: 509, endPoint y: 166, distance: 90.9
click at [509, 166] on div "I Do" at bounding box center [523, 161] width 74 height 20
drag, startPoint x: 430, startPoint y: 201, endPoint x: 516, endPoint y: 197, distance: 85.9
click at [516, 197] on div "We Do" at bounding box center [523, 189] width 74 height 20
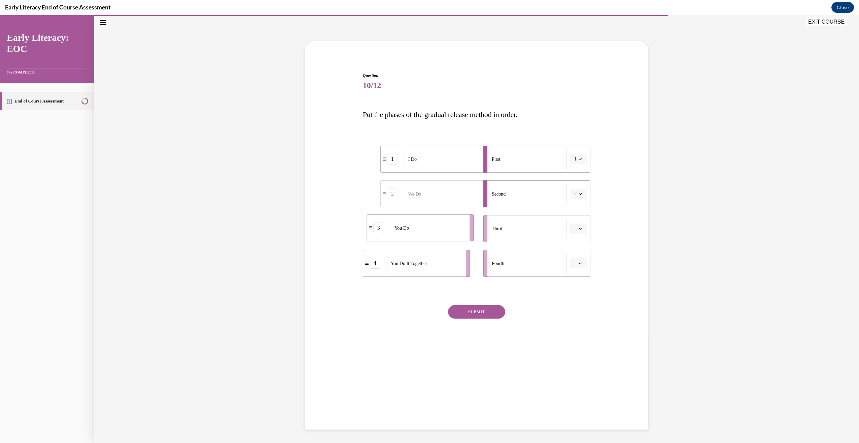
drag, startPoint x: 436, startPoint y: 238, endPoint x: 524, endPoint y: 230, distance: 88.3
click at [474, 230] on li "3 You Do" at bounding box center [420, 227] width 107 height 27
drag, startPoint x: 427, startPoint y: 278, endPoint x: 537, endPoint y: 271, distance: 110.7
click at [537, 271] on div "1 I Do 2 We Do 3 You Do 4 You Do It Together First 1 Second 2 Third 3 Fourth" at bounding box center [477, 204] width 228 height 151
drag, startPoint x: 469, startPoint y: 269, endPoint x: 511, endPoint y: 266, distance: 41.8
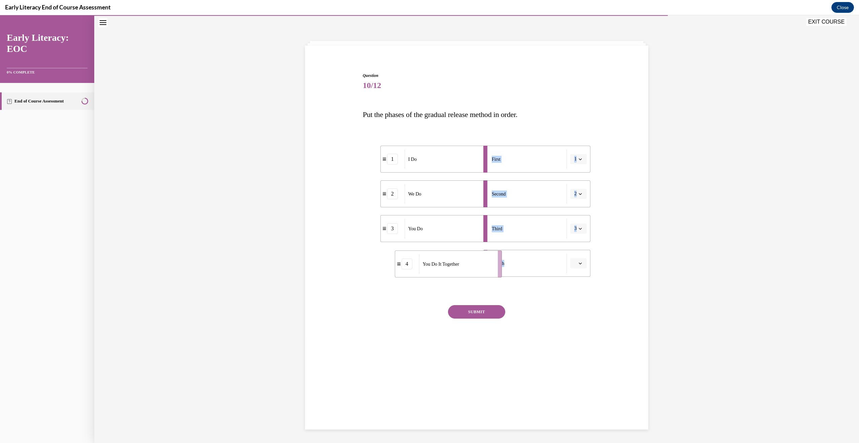
click at [494, 266] on div "You Do It Together" at bounding box center [456, 264] width 74 height 20
click at [555, 308] on div "SUBMIT" at bounding box center [477, 322] width 228 height 34
drag, startPoint x: 443, startPoint y: 266, endPoint x: 426, endPoint y: 231, distance: 39.3
click at [426, 231] on span "You Do It Together" at bounding box center [414, 234] width 36 height 7
drag, startPoint x: 440, startPoint y: 262, endPoint x: 524, endPoint y: 227, distance: 91.1
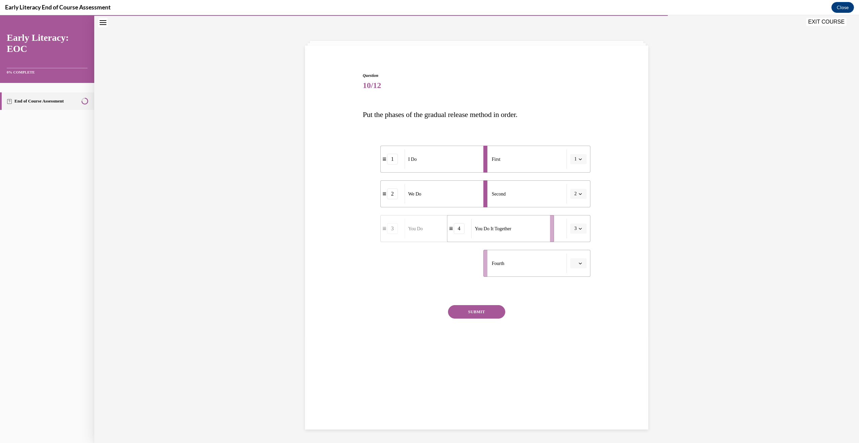
click at [524, 227] on div "You Do It Together" at bounding box center [508, 229] width 74 height 20
drag, startPoint x: 439, startPoint y: 265, endPoint x: 510, endPoint y: 273, distance: 71.2
click at [510, 271] on div "You Do" at bounding box center [494, 270] width 74 height 20
click at [485, 314] on button "SUBMIT" at bounding box center [476, 311] width 57 height 13
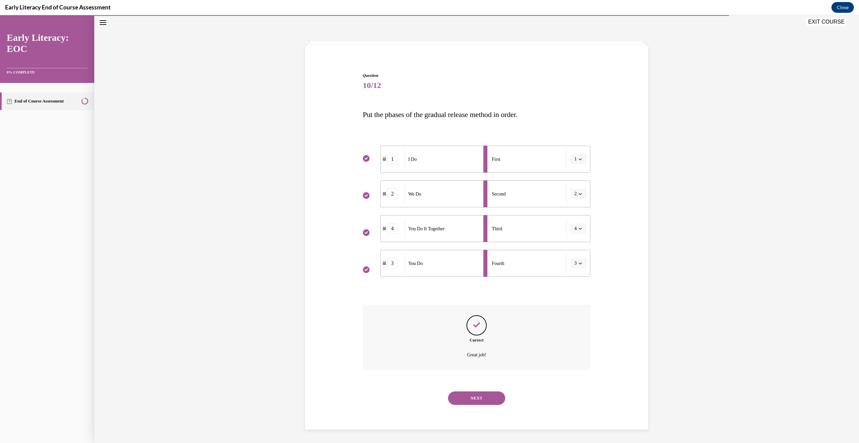
click at [476, 398] on button "NEXT" at bounding box center [476, 397] width 57 height 13
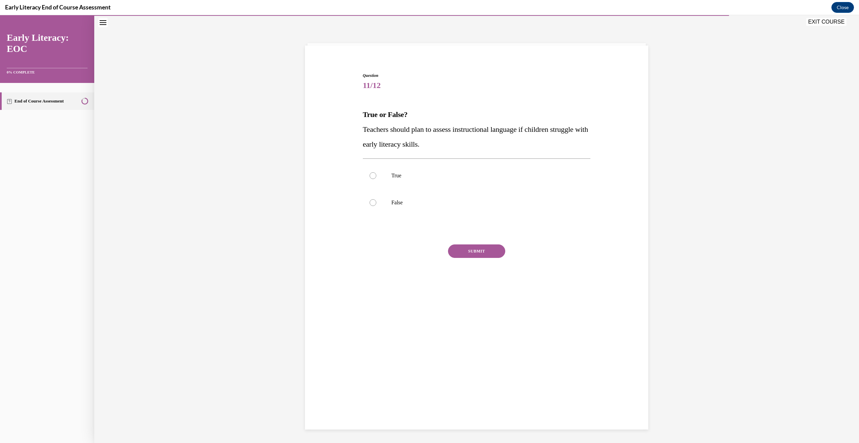
click at [378, 129] on span "Teachers should plan to assess instructional language if children struggle with…" at bounding box center [475, 136] width 225 height 23
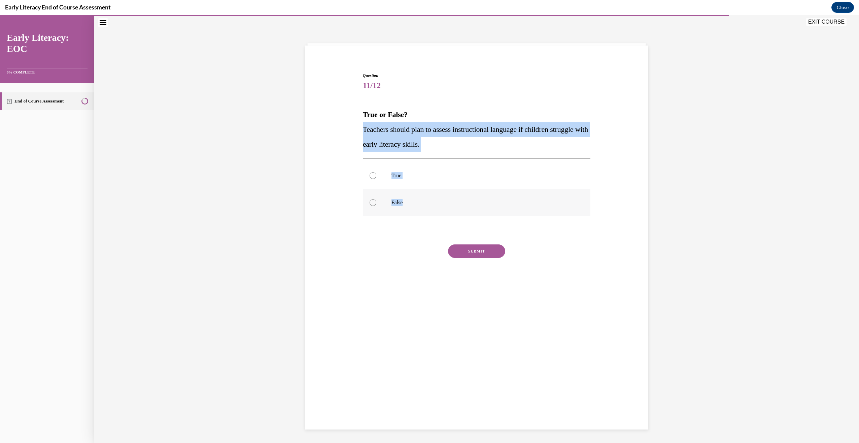
drag, startPoint x: 378, startPoint y: 129, endPoint x: 396, endPoint y: 199, distance: 71.6
click at [396, 199] on div "Question 11/12 True or False? Teachers should plan to assess instructional lang…" at bounding box center [477, 185] width 228 height 227
copy div "Teachers should plan to assess instructional language if children struggle with…"
click at [397, 177] on p "True" at bounding box center [483, 175] width 183 height 7
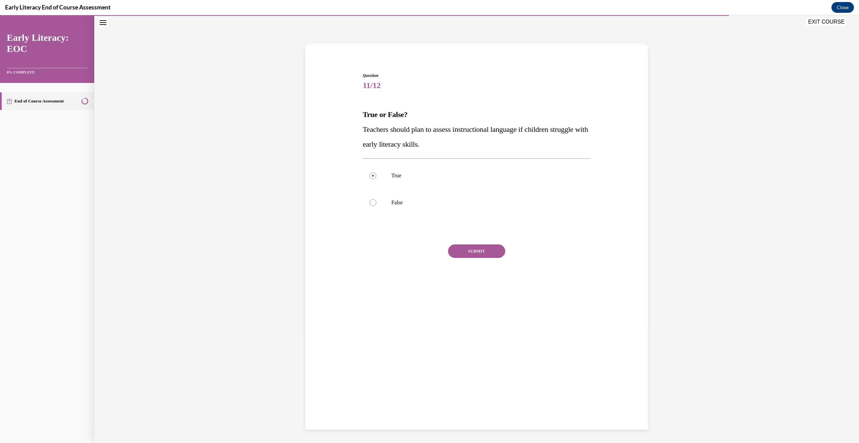
click at [468, 256] on button "SUBMIT" at bounding box center [476, 250] width 57 height 13
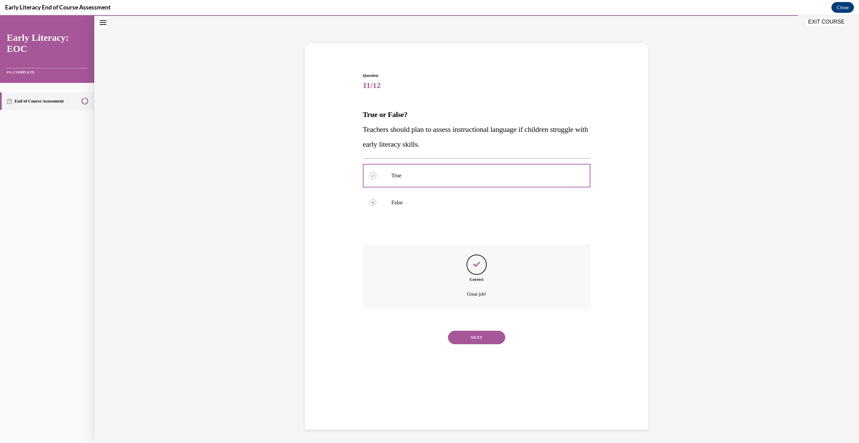
click at [497, 337] on button "NEXT" at bounding box center [476, 336] width 57 height 13
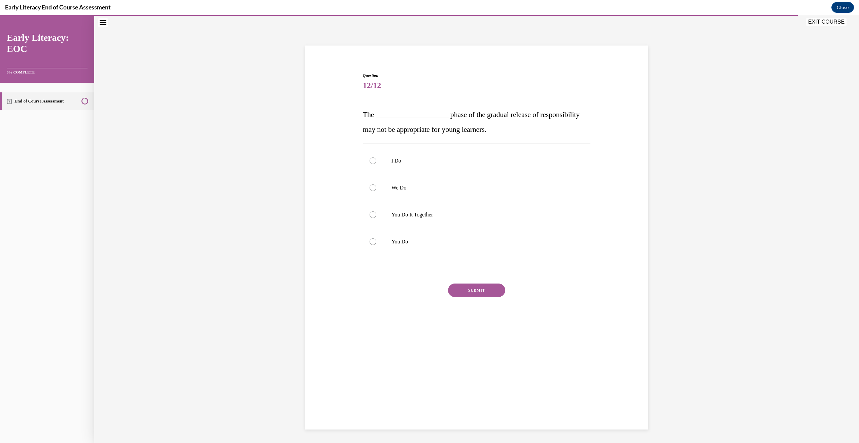
click at [363, 114] on span "The ____________________ phase of the gradual release of responsibility may not…" at bounding box center [471, 121] width 217 height 23
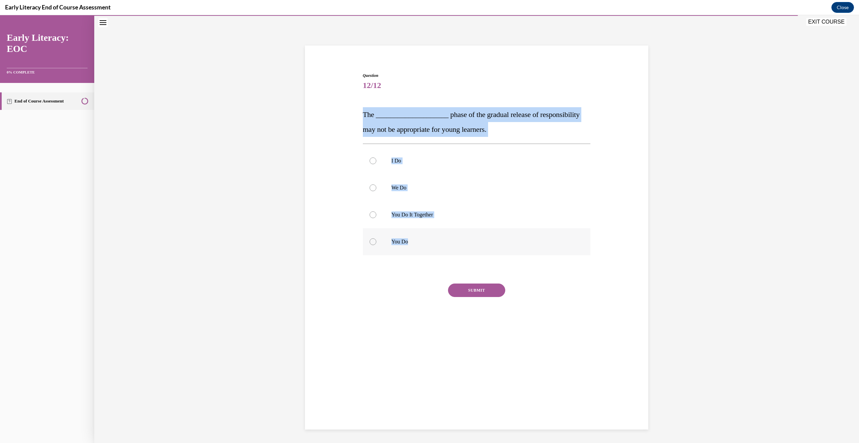
drag, startPoint x: 363, startPoint y: 114, endPoint x: 404, endPoint y: 240, distance: 133.0
click at [404, 240] on div "Question 12/12 The ____________________ phase of the gradual release of respons…" at bounding box center [477, 205] width 228 height 266
drag, startPoint x: 404, startPoint y: 240, endPoint x: 400, endPoint y: 244, distance: 5.0
copy div "The ____________________ phase of the gradual release of responsibility may not…"
click at [398, 222] on div at bounding box center [477, 214] width 228 height 27
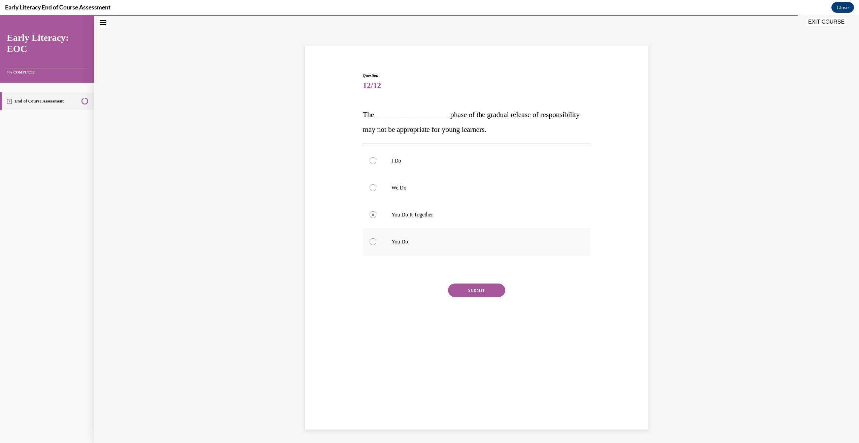
click at [394, 245] on p "You Do" at bounding box center [483, 241] width 183 height 7
click at [445, 218] on div at bounding box center [477, 214] width 228 height 27
click at [475, 293] on button "SUBMIT" at bounding box center [476, 289] width 57 height 13
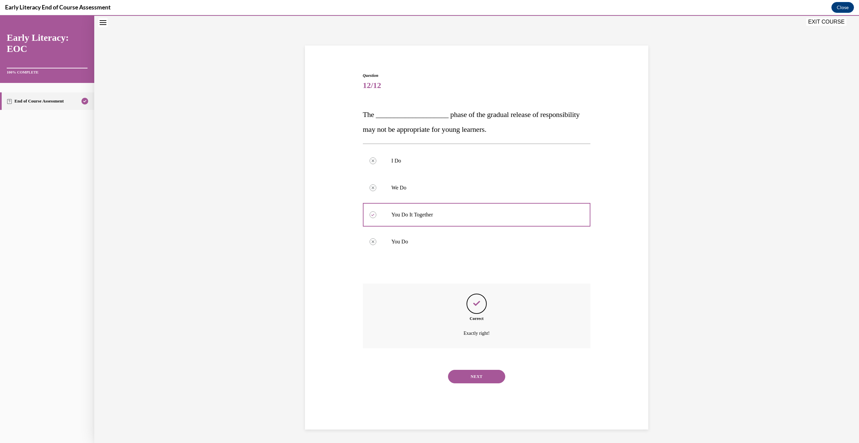
click at [479, 382] on button "NEXT" at bounding box center [476, 375] width 57 height 13
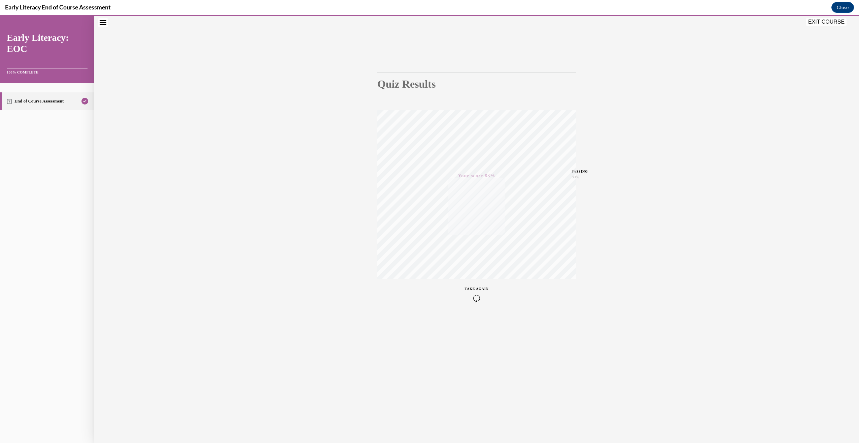
drag, startPoint x: 833, startPoint y: 23, endPoint x: 826, endPoint y: 35, distance: 14.3
click at [833, 23] on button "EXIT COURSE" at bounding box center [827, 22] width 40 height 8
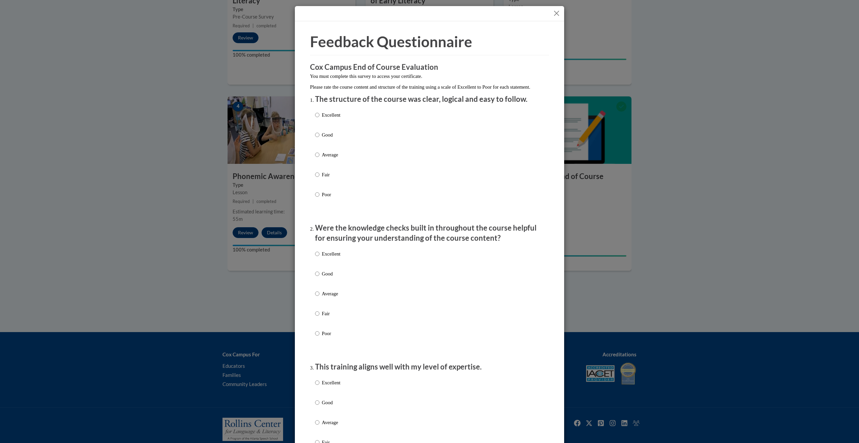
click at [333, 147] on label "Good" at bounding box center [327, 140] width 25 height 18
click at [320, 138] on input "Good" at bounding box center [317, 134] width 4 height 7
radio input "true"
click at [315, 297] on input "Average" at bounding box center [317, 293] width 4 height 7
radio input "true"
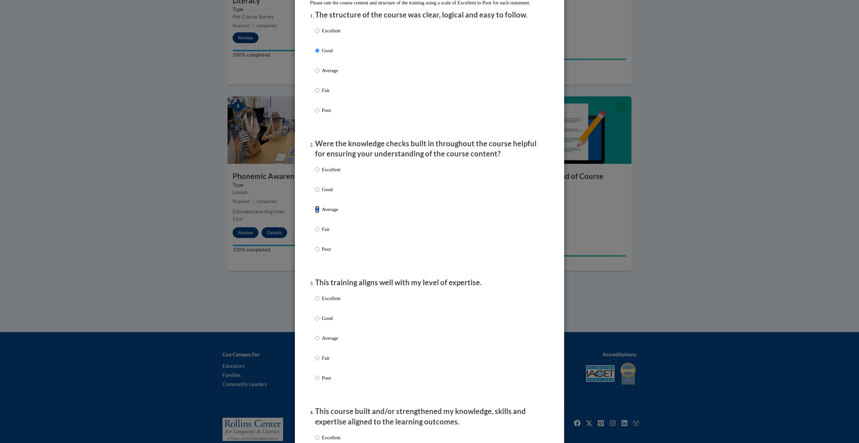
scroll to position [135, 0]
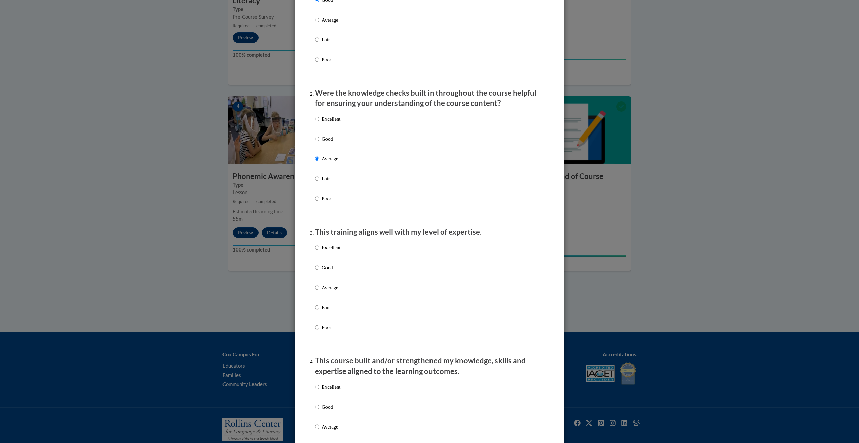
click at [327, 271] on p "Good" at bounding box center [331, 267] width 19 height 7
click at [320, 271] on input "Good" at bounding box center [317, 267] width 4 height 7
radio input "true"
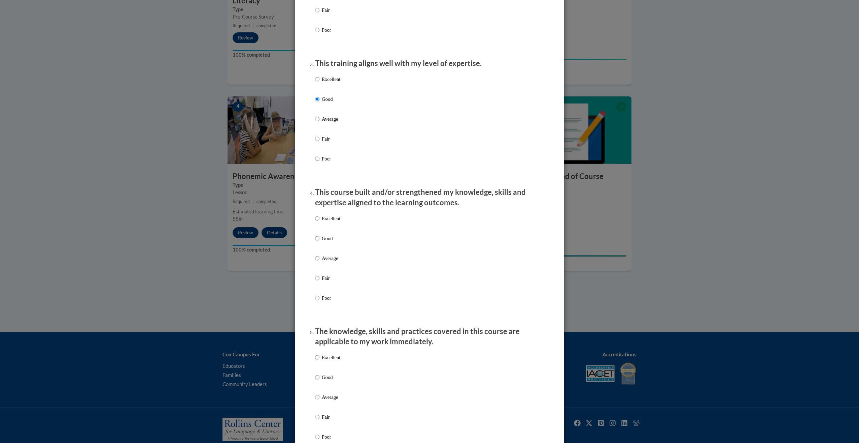
click at [330, 272] on label "Average" at bounding box center [327, 263] width 25 height 18
click at [320, 262] on input "Average" at bounding box center [317, 257] width 4 height 7
radio input "true"
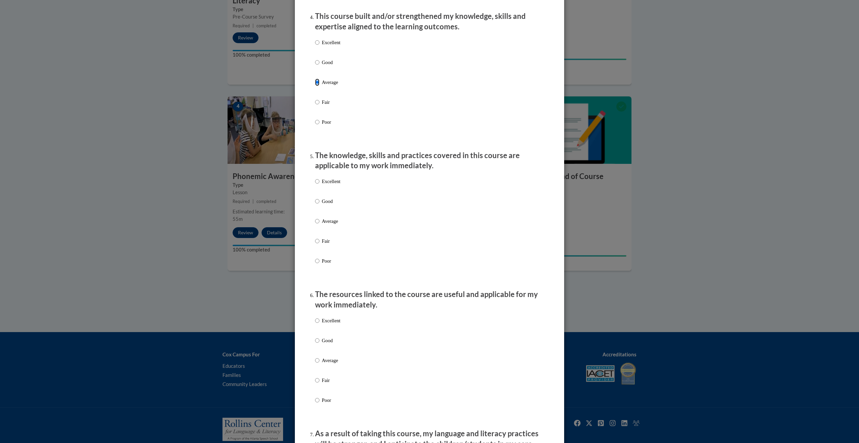
scroll to position [505, 0]
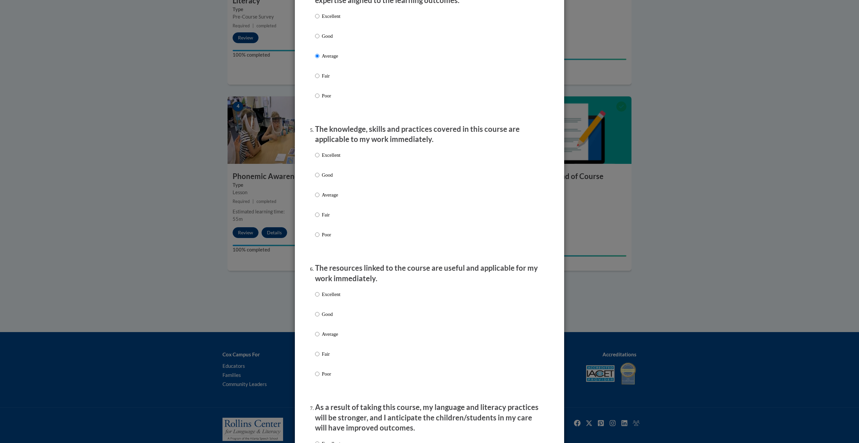
drag, startPoint x: 329, startPoint y: 178, endPoint x: 343, endPoint y: 206, distance: 31.5
click at [329, 178] on p "Good" at bounding box center [331, 174] width 19 height 7
click at [320, 178] on input "Good" at bounding box center [317, 174] width 4 height 7
radio input "true"
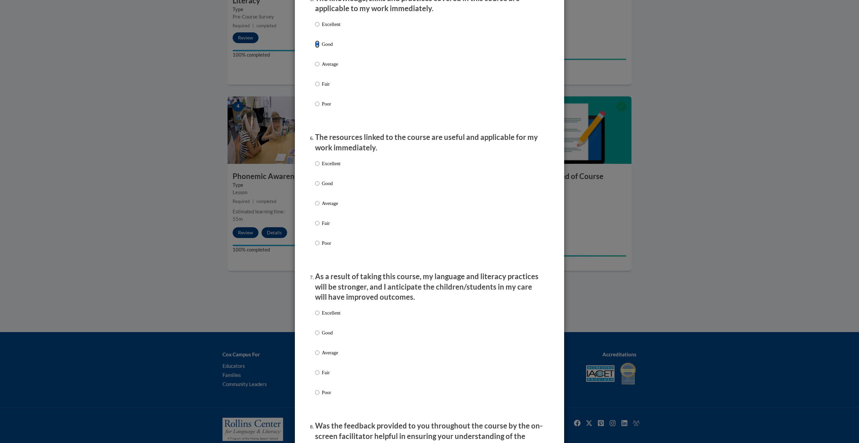
scroll to position [640, 0]
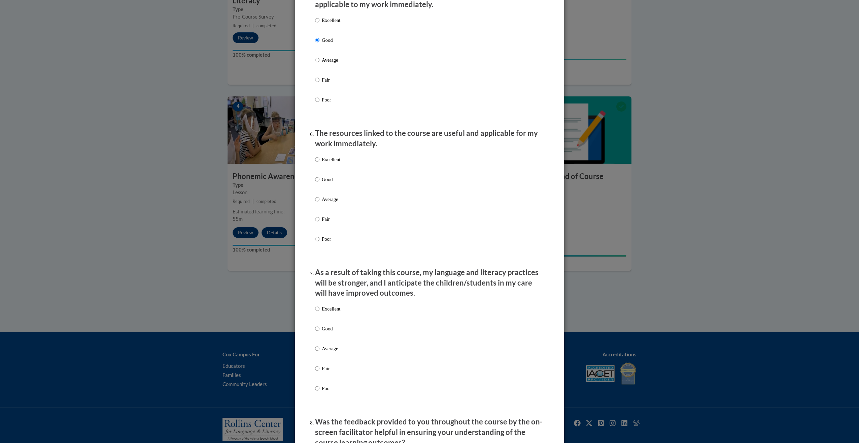
click at [333, 183] on p "Good" at bounding box center [331, 178] width 19 height 7
click at [320, 183] on input "Good" at bounding box center [317, 178] width 4 height 7
radio input "true"
click at [318, 334] on label "Good" at bounding box center [327, 334] width 25 height 18
click at [318, 332] on input "Good" at bounding box center [317, 328] width 4 height 7
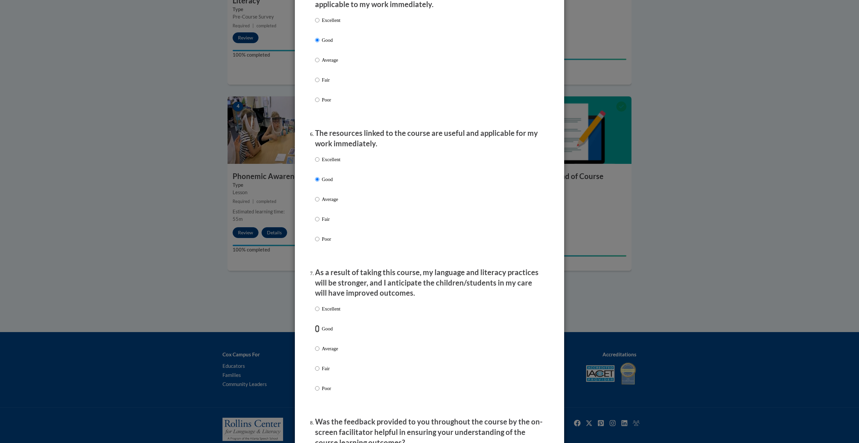
radio input "true"
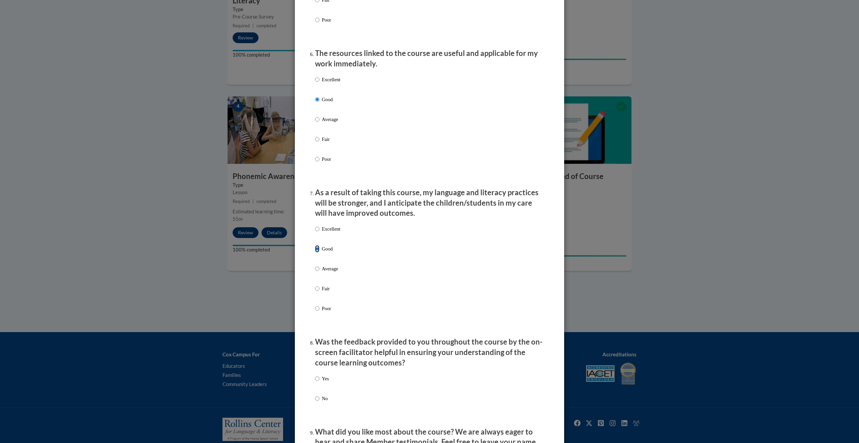
scroll to position [808, 0]
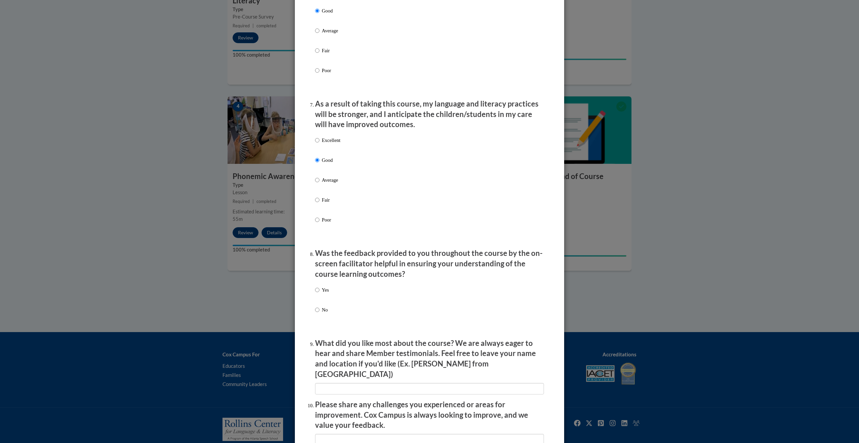
click at [331, 295] on div "Yes No" at bounding box center [429, 308] width 229 height 50
click at [326, 293] on p "Yes" at bounding box center [325, 289] width 7 height 7
click at [320, 293] on input "Yes" at bounding box center [317, 289] width 4 height 7
radio input "true"
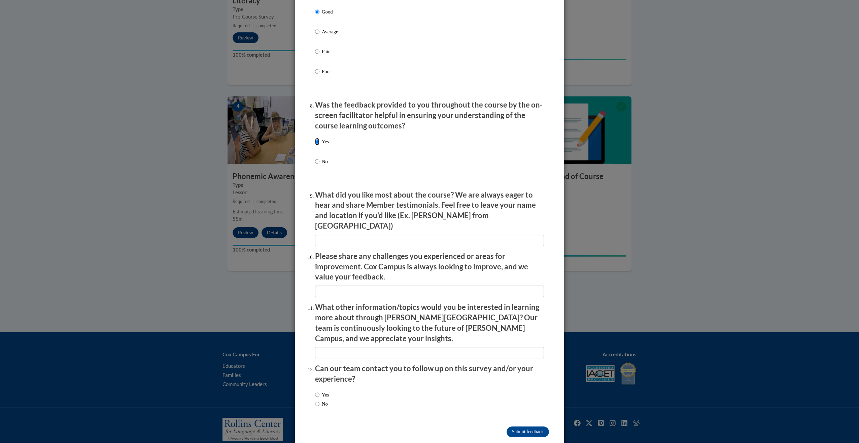
scroll to position [957, 0]
click at [326, 390] on label "Yes" at bounding box center [322, 393] width 14 height 7
click at [320, 390] on input "Yes" at bounding box center [317, 393] width 4 height 7
radio input "true"
click at [510, 426] on input "Submit feedback" at bounding box center [528, 431] width 42 height 11
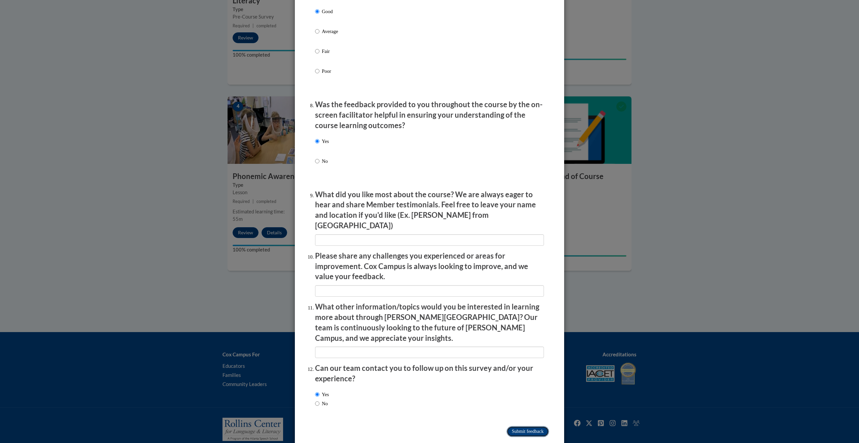
click at [522, 426] on input "Submitting" at bounding box center [528, 431] width 42 height 11
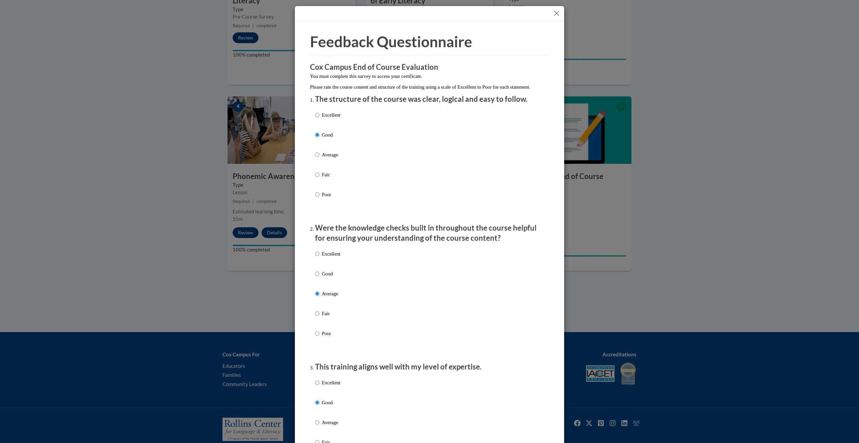
scroll to position [74, 0]
